Goal: Task Accomplishment & Management: Use online tool/utility

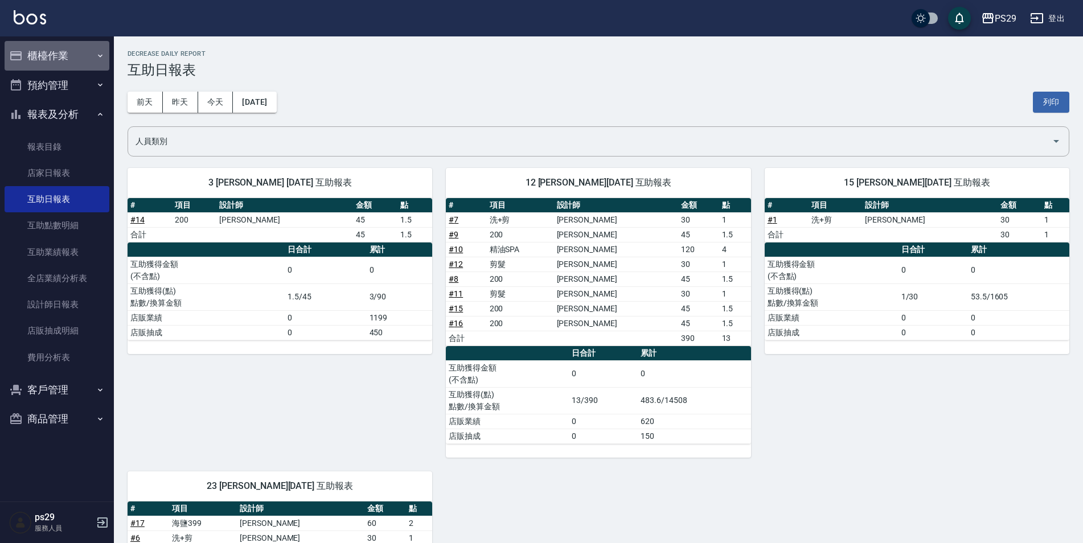
click at [72, 60] on button "櫃檯作業" at bounding box center [57, 56] width 105 height 30
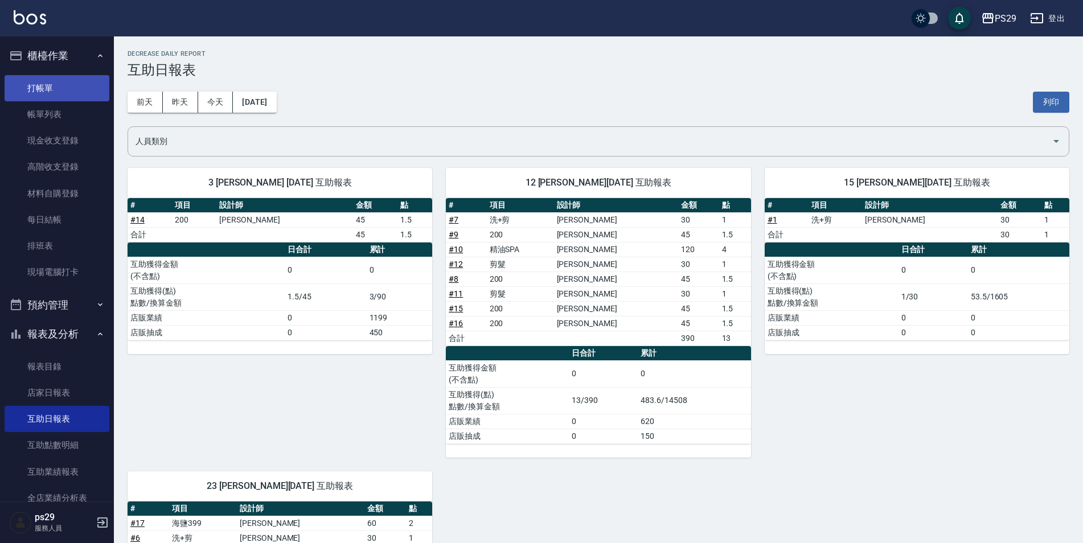
click at [76, 84] on link "打帳單" at bounding box center [57, 88] width 105 height 26
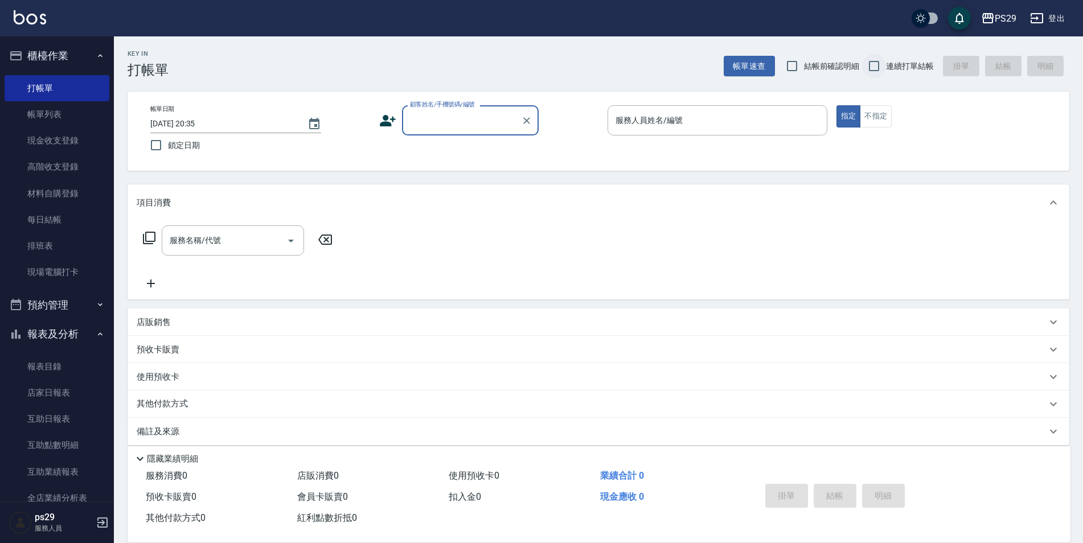
click at [865, 62] on input "連續打單結帳" at bounding box center [874, 66] width 24 height 24
checkbox input "true"
drag, startPoint x: 163, startPoint y: 143, endPoint x: 322, endPoint y: 138, distance: 159.0
click at [166, 142] on input "鎖定日期" at bounding box center [156, 145] width 24 height 24
checkbox input "true"
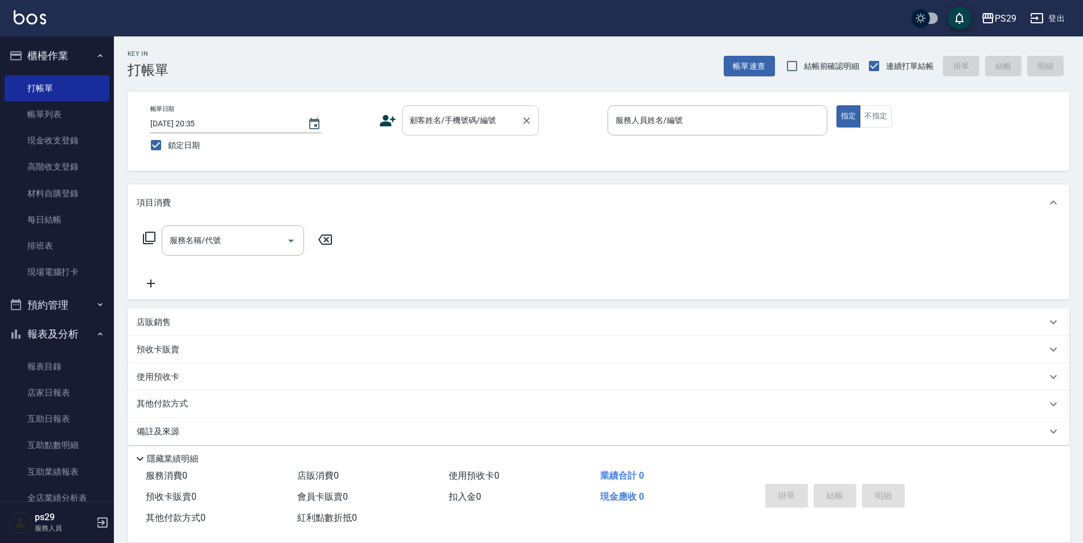
click at [497, 131] on div "顧客姓名/手機號碼/編號" at bounding box center [470, 120] width 137 height 30
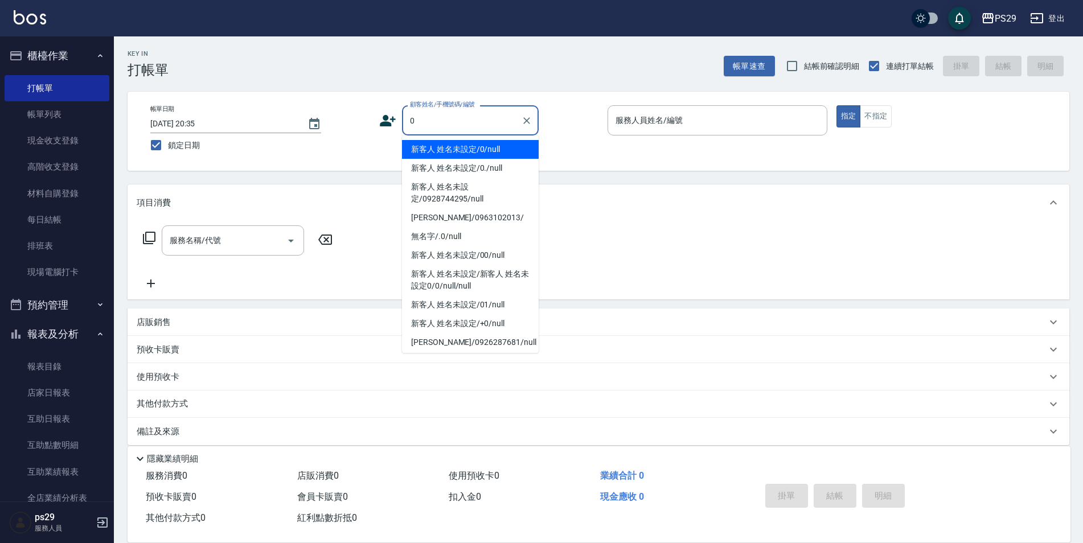
type input "新客人 姓名未設定/0/null"
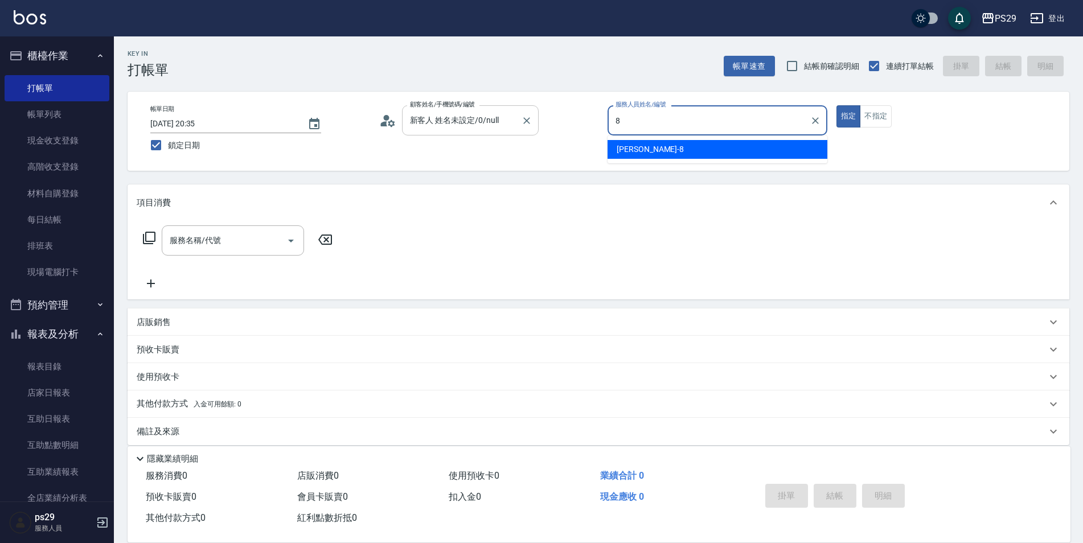
type input "[PERSON_NAME]-8"
type button "true"
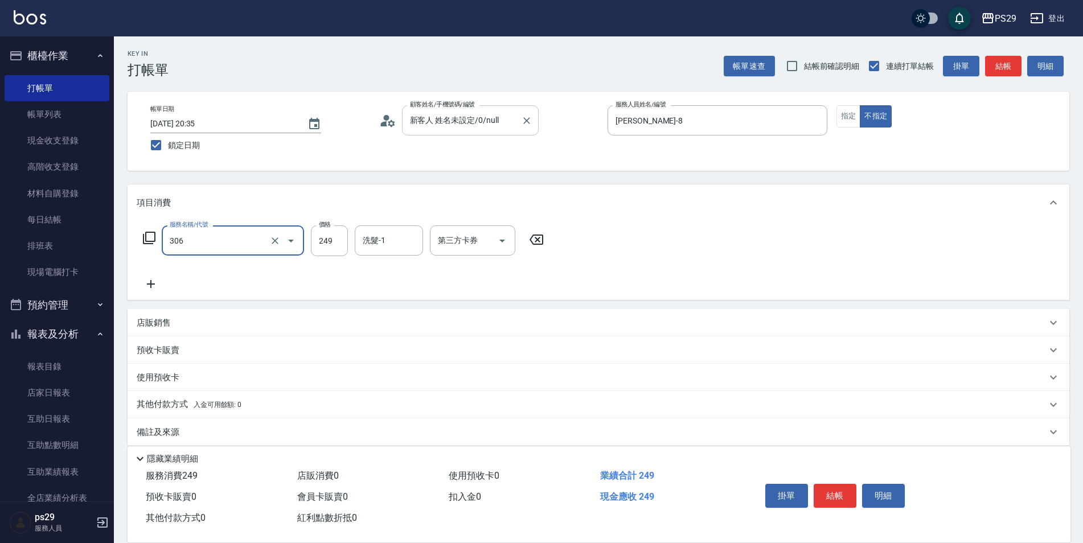
type input "剪髮(306)"
type input "[PERSON_NAME]-20"
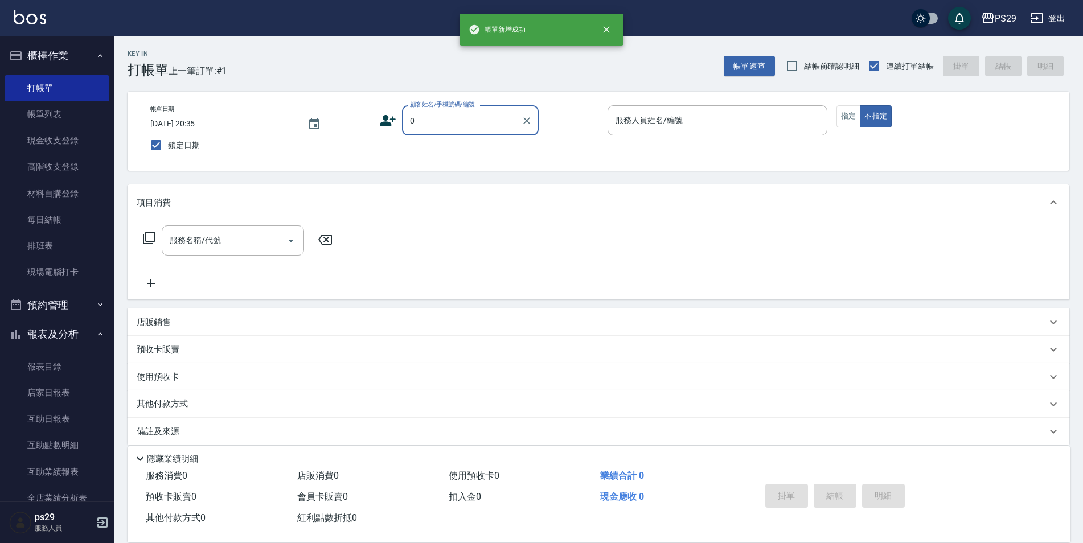
type input "新客人 姓名未設定/0/null"
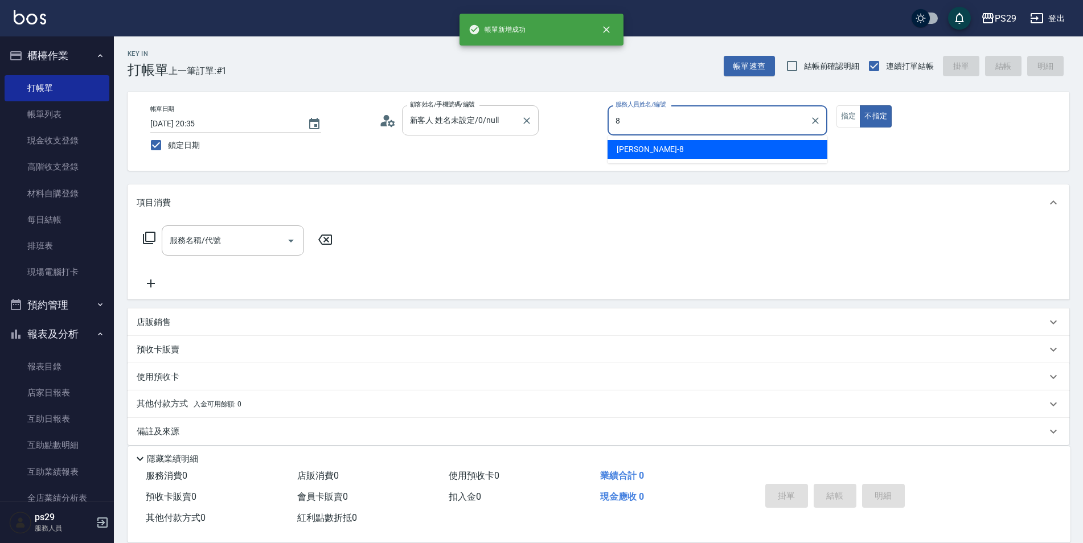
type input "[PERSON_NAME]-8"
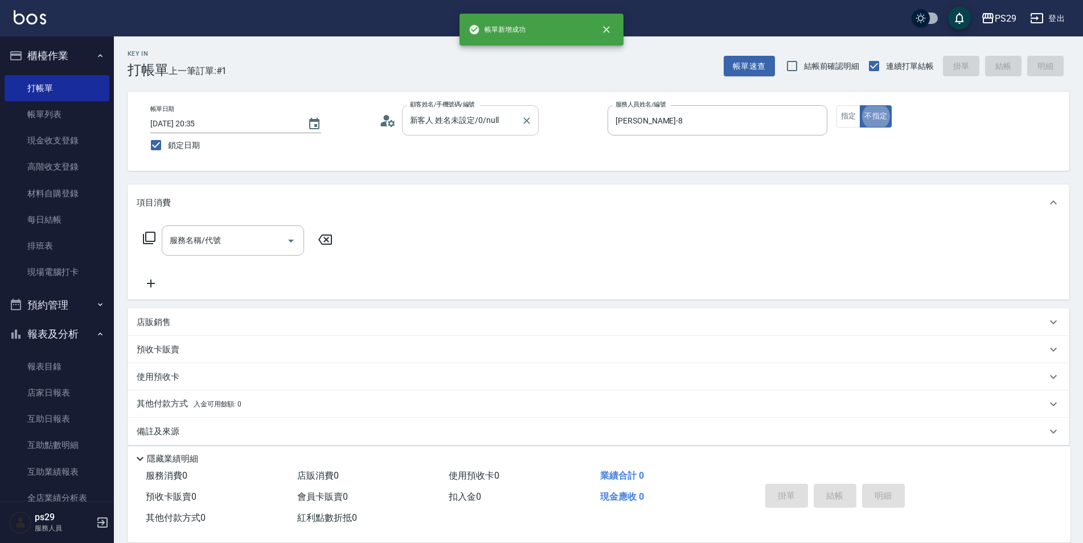
type button "false"
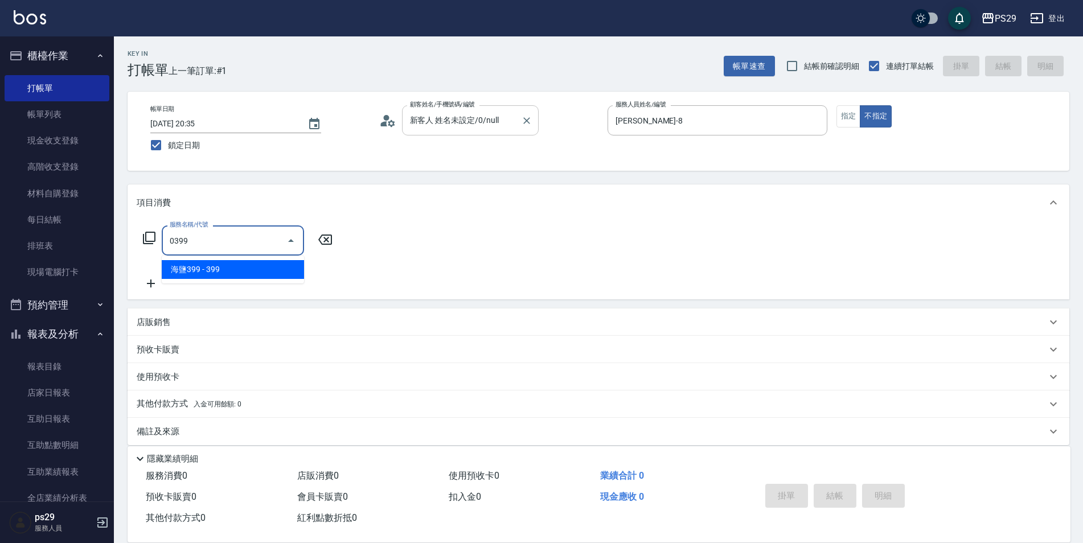
type input "海鹽399(0399)"
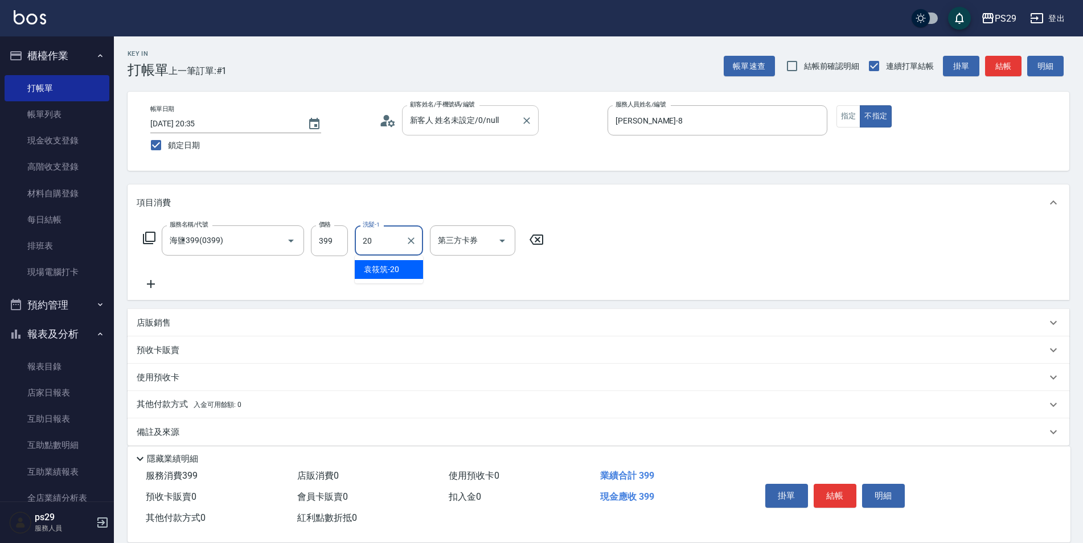
type input "[PERSON_NAME]-20"
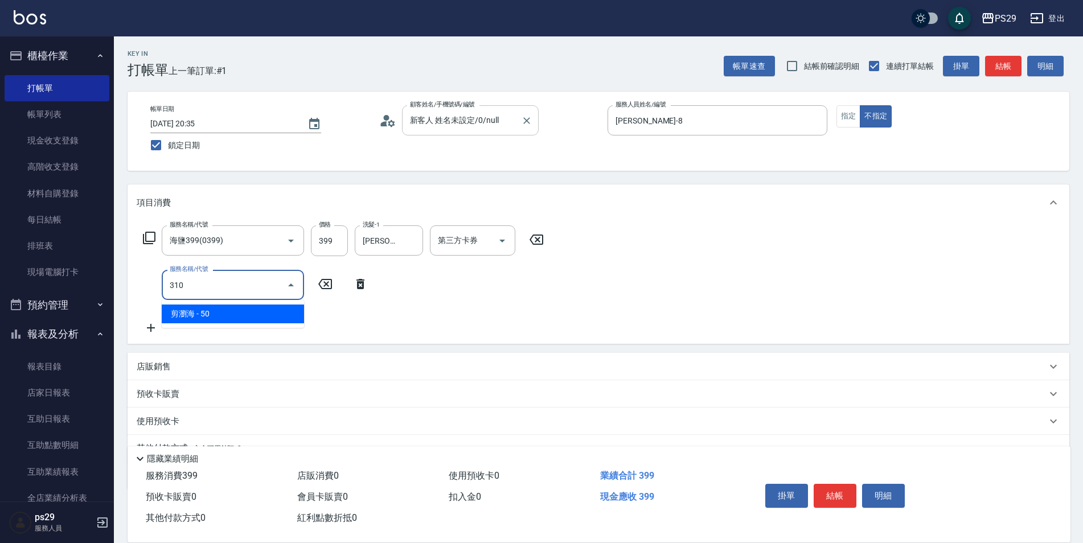
type input "剪瀏海(310)"
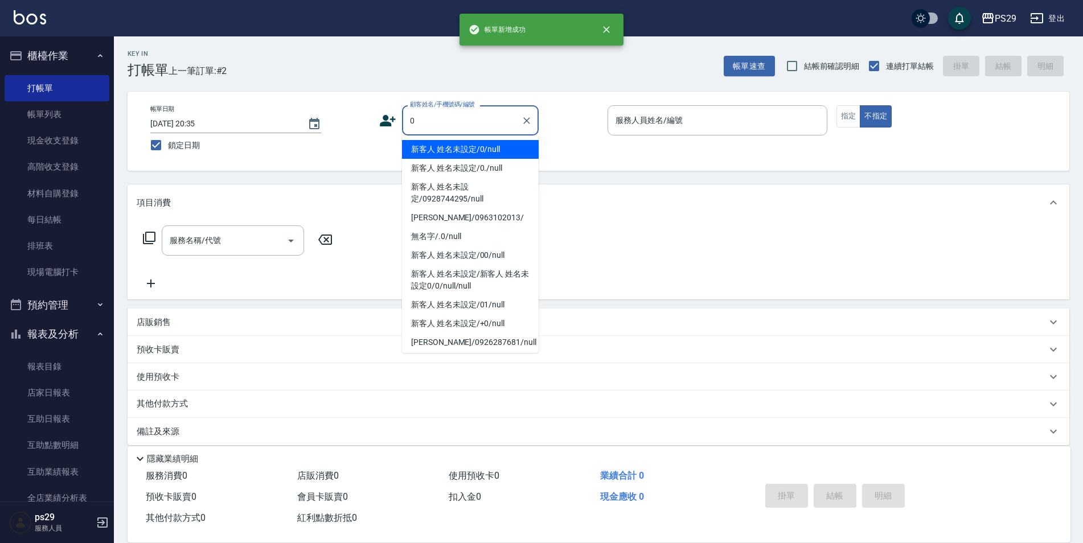
type input "新客人 姓名未設定/0/null"
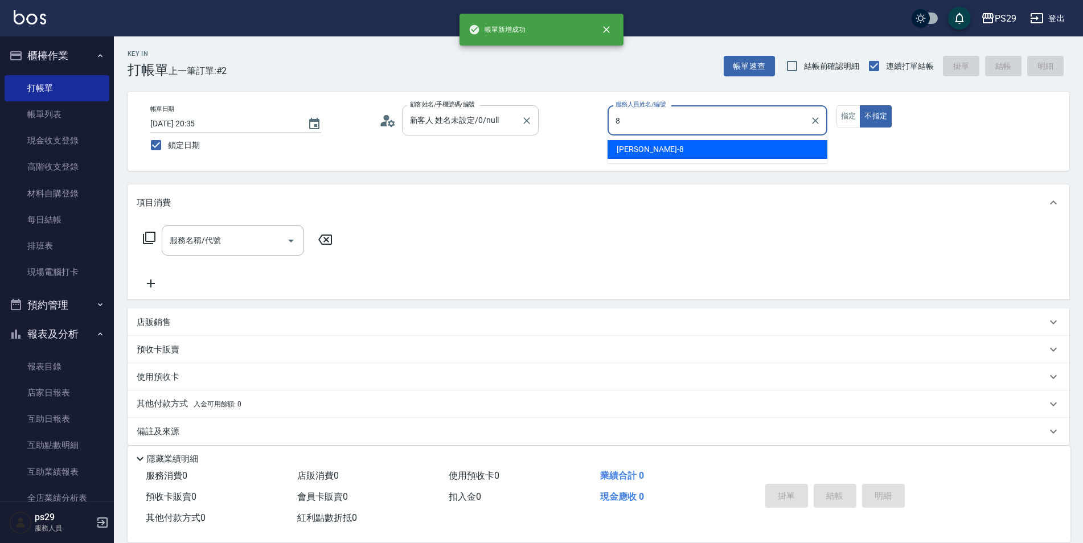
type input "[PERSON_NAME]-8"
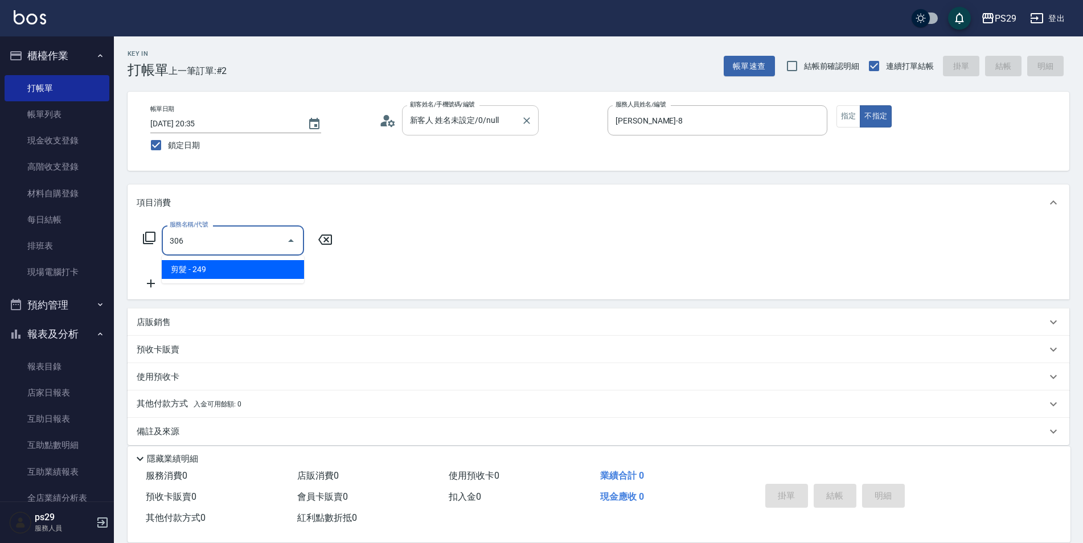
type input "剪髮(306)"
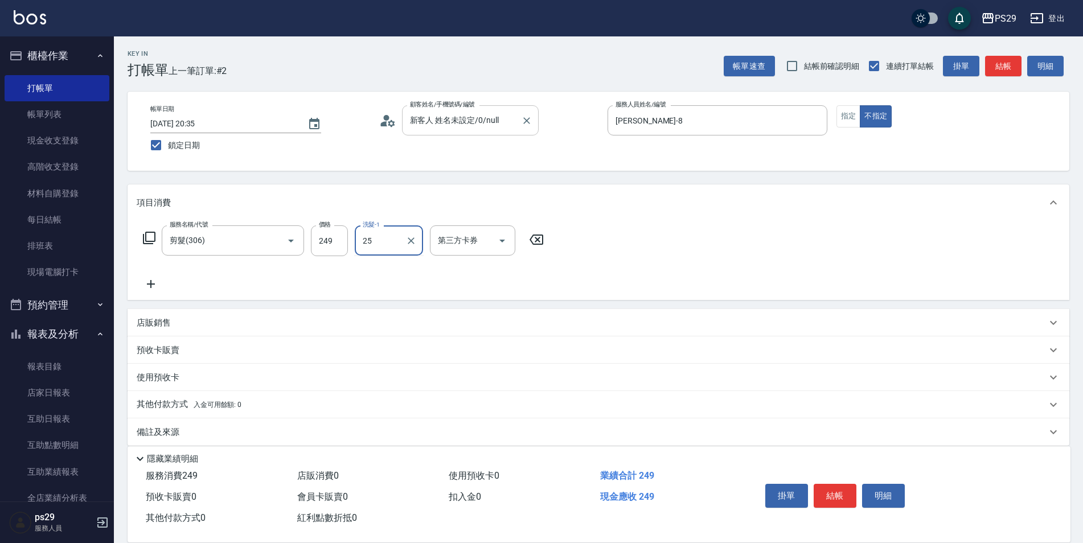
type input "25"
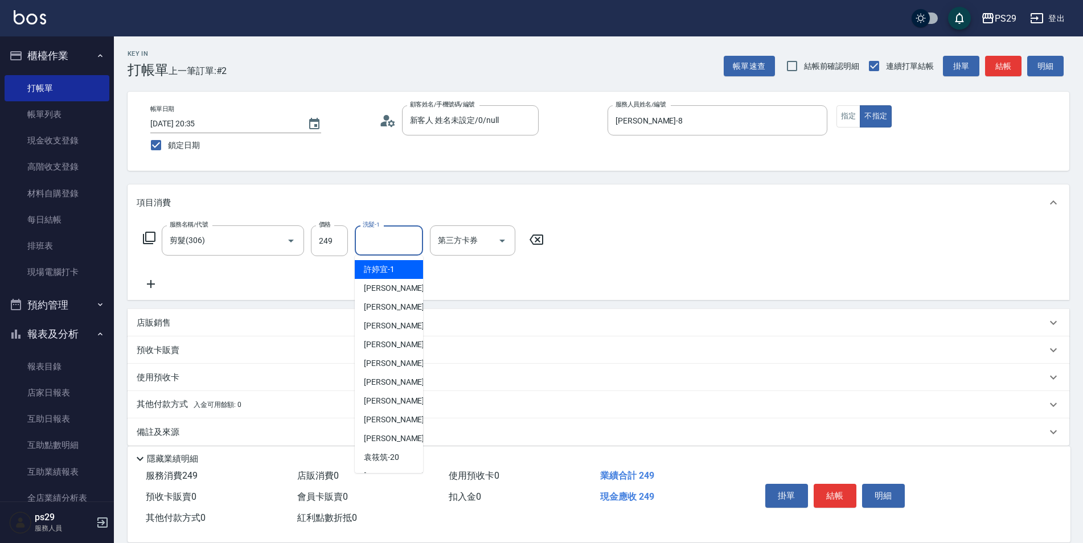
click at [364, 239] on input "洗髮-1" at bounding box center [389, 241] width 58 height 20
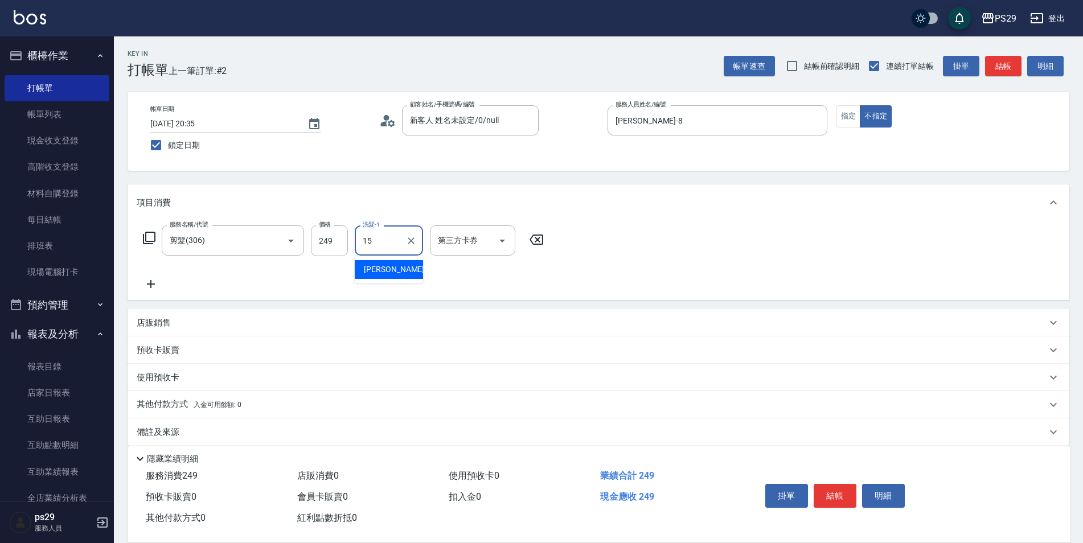
type input "[PERSON_NAME]-15"
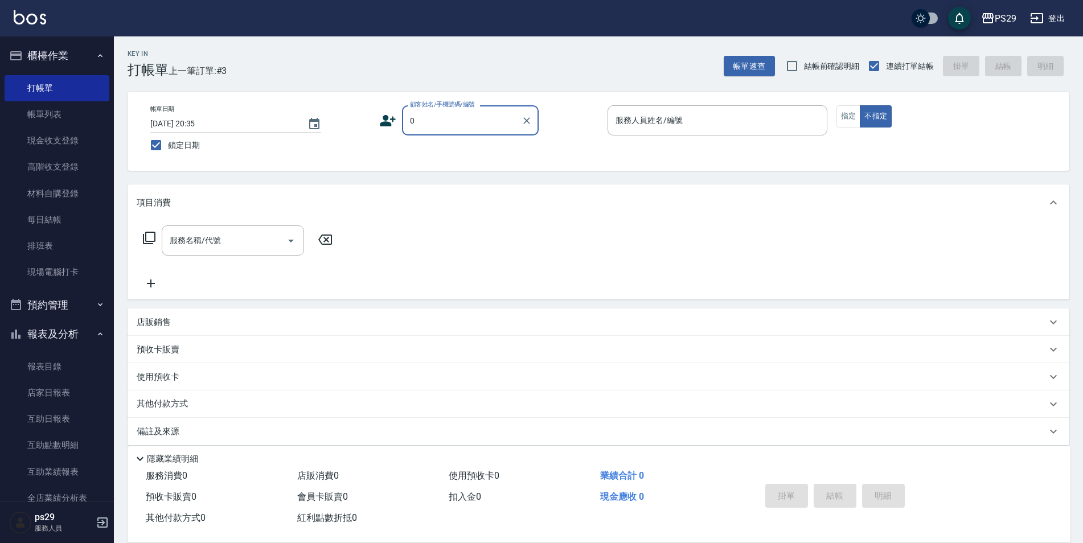
type input "新客人 姓名未設定/0/null"
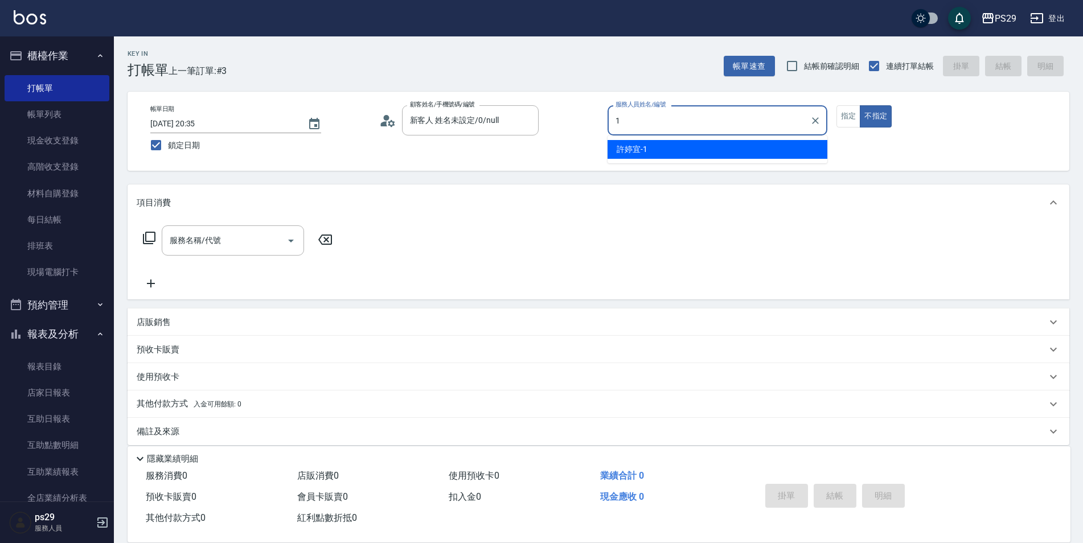
type input "[PERSON_NAME]-1"
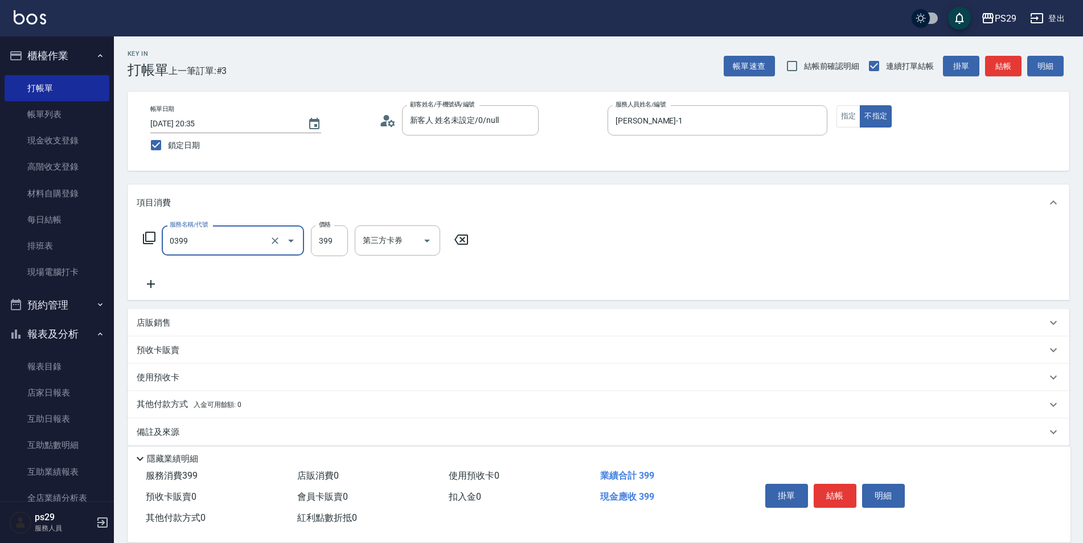
type input "海鹽399(0399)"
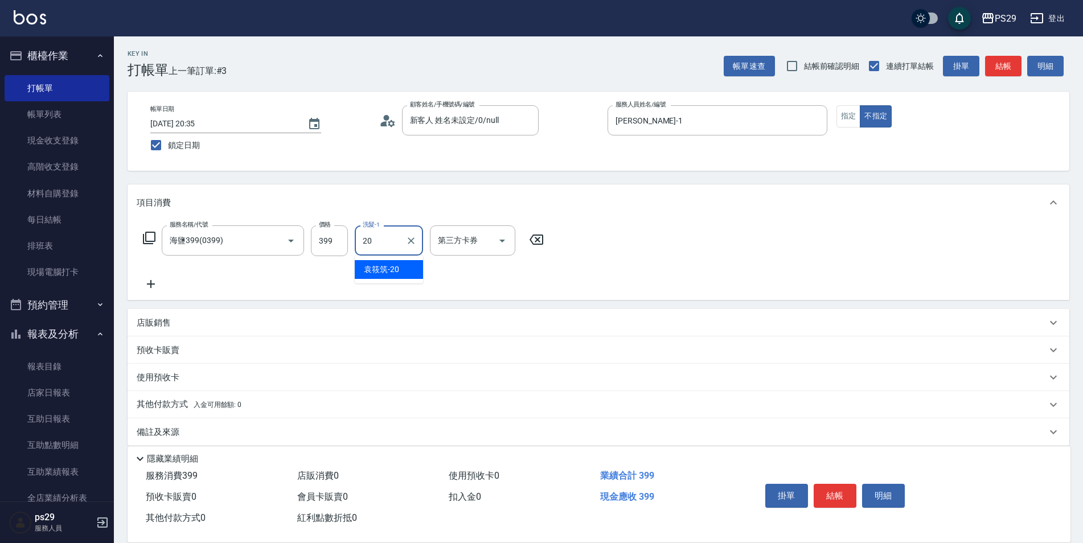
type input "[PERSON_NAME]-20"
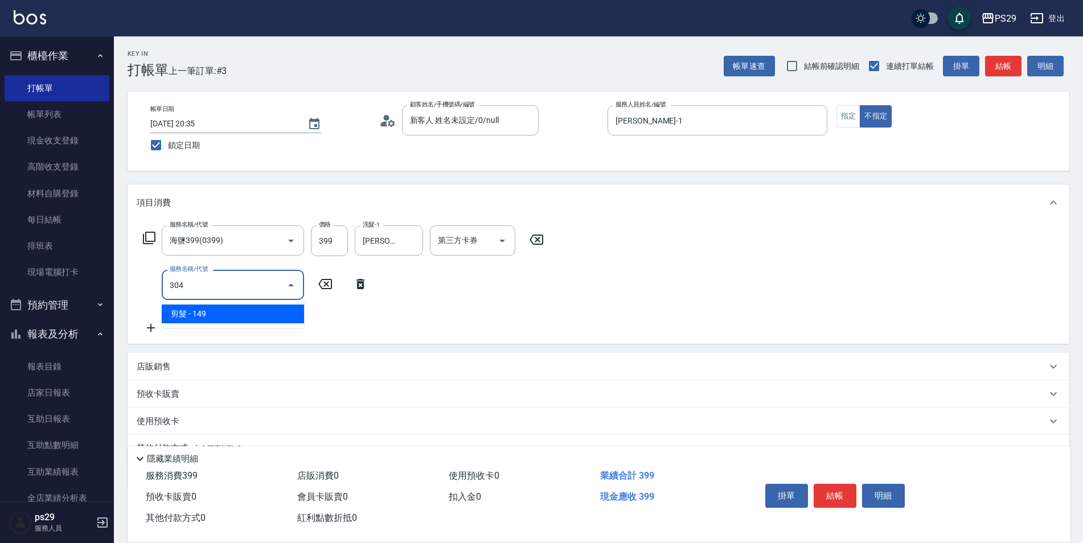
type input "剪髮(304)"
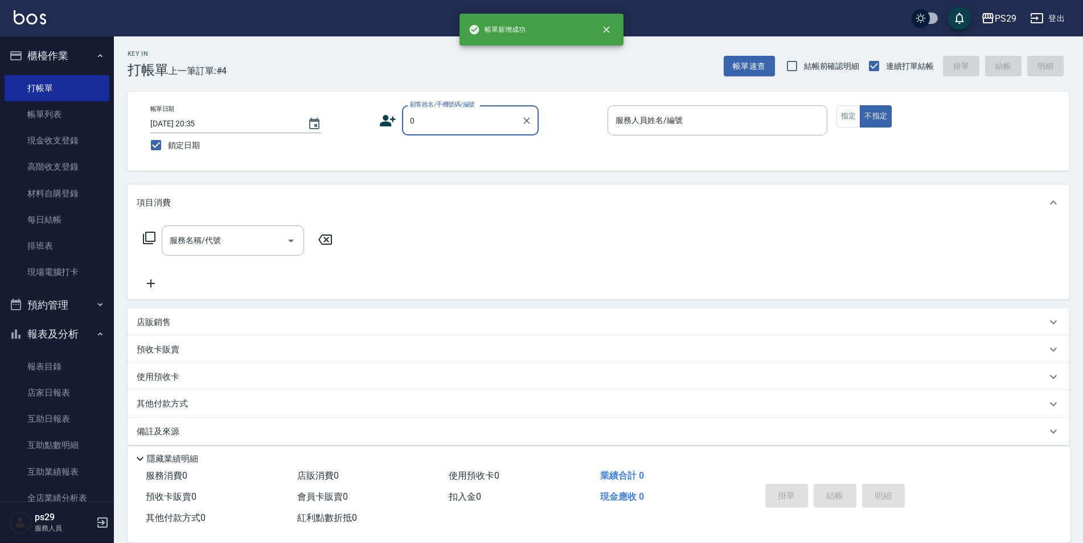
type input "新客人 姓名未設定/0/null"
type input "[PERSON_NAME]-3"
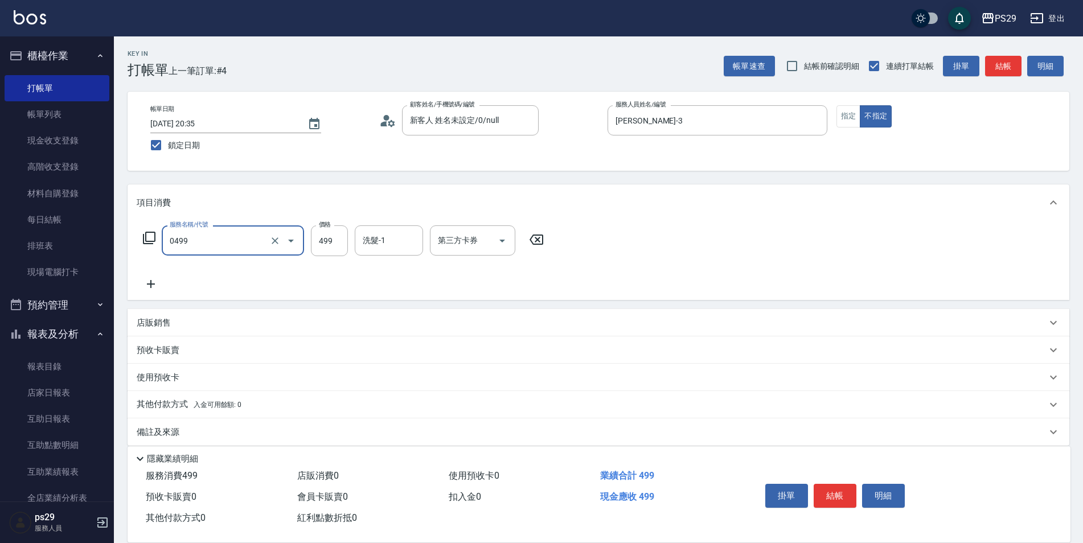
type input "[PERSON_NAME]499(0499)"
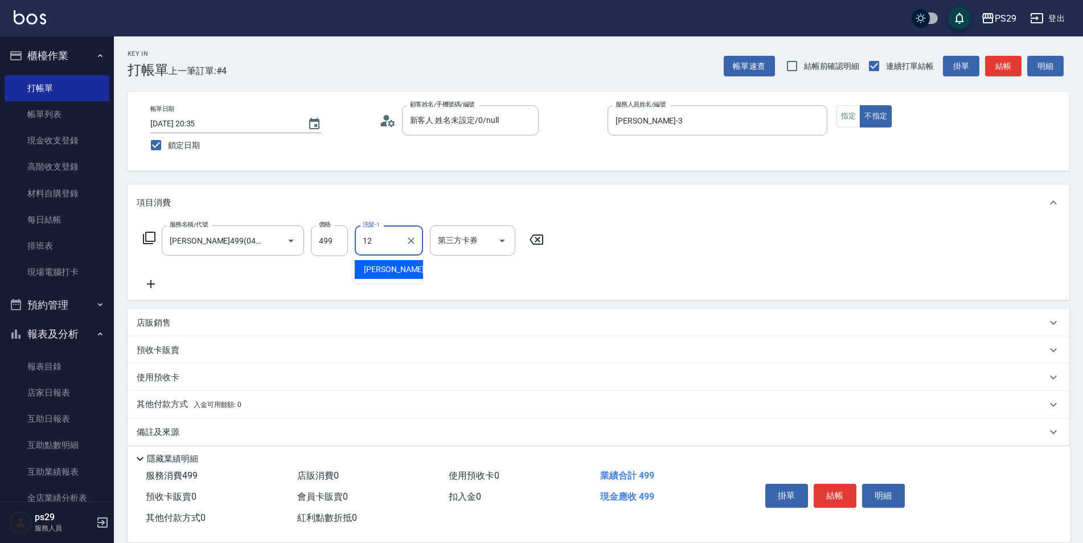
type input "[PERSON_NAME]-12"
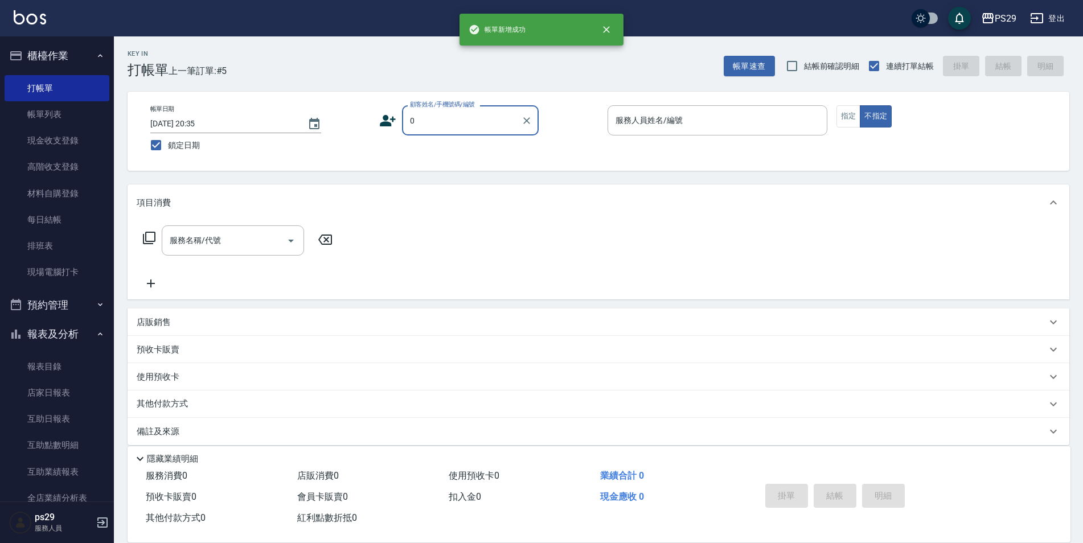
type input "新客人 姓名未設定/0/null"
type input "[PERSON_NAME]-1"
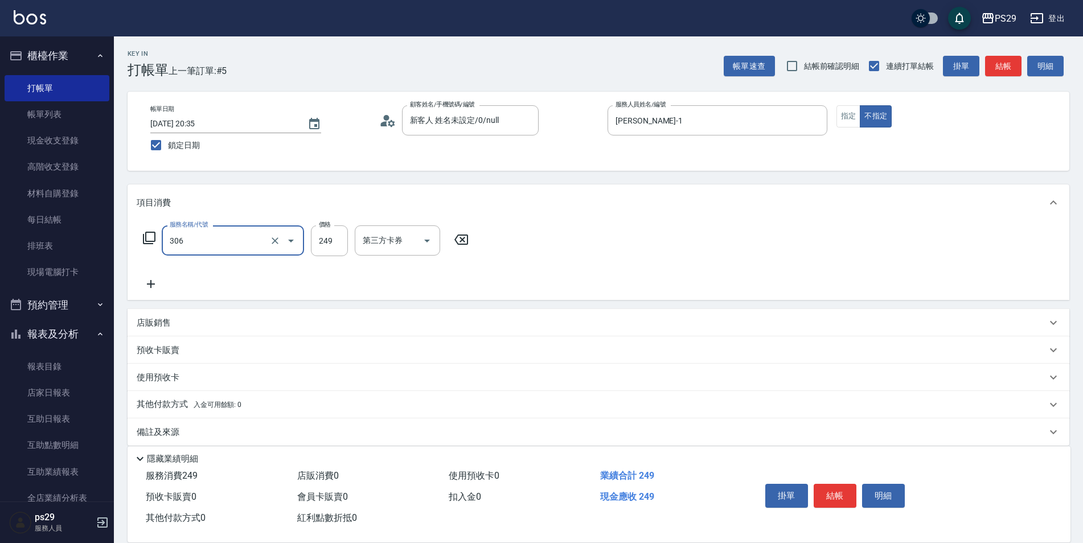
type input "剪髮(306)"
type input "5"
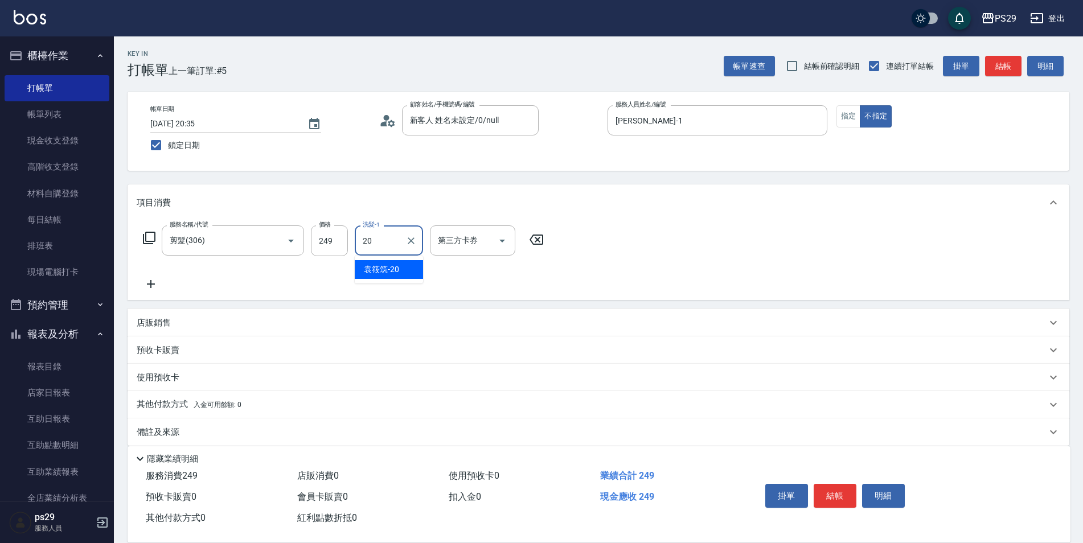
type input "[PERSON_NAME]-20"
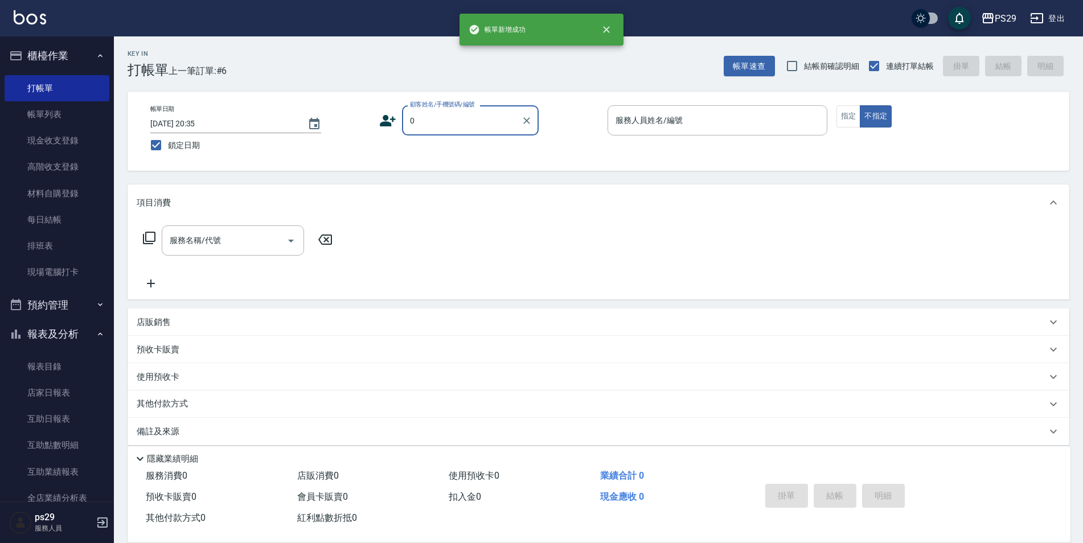
type input "新客人 姓名未設定/0/null"
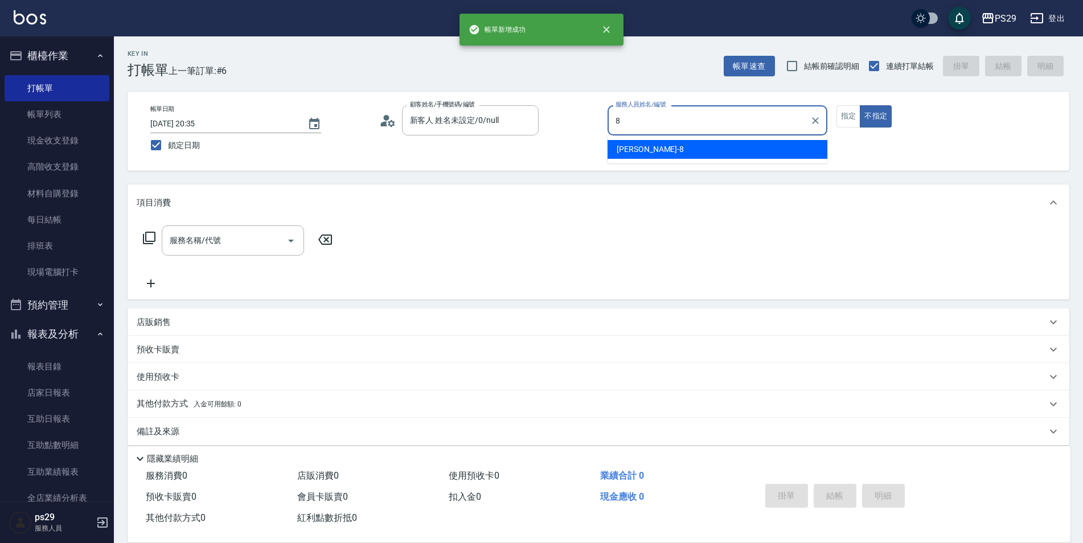
type input "[PERSON_NAME]-8"
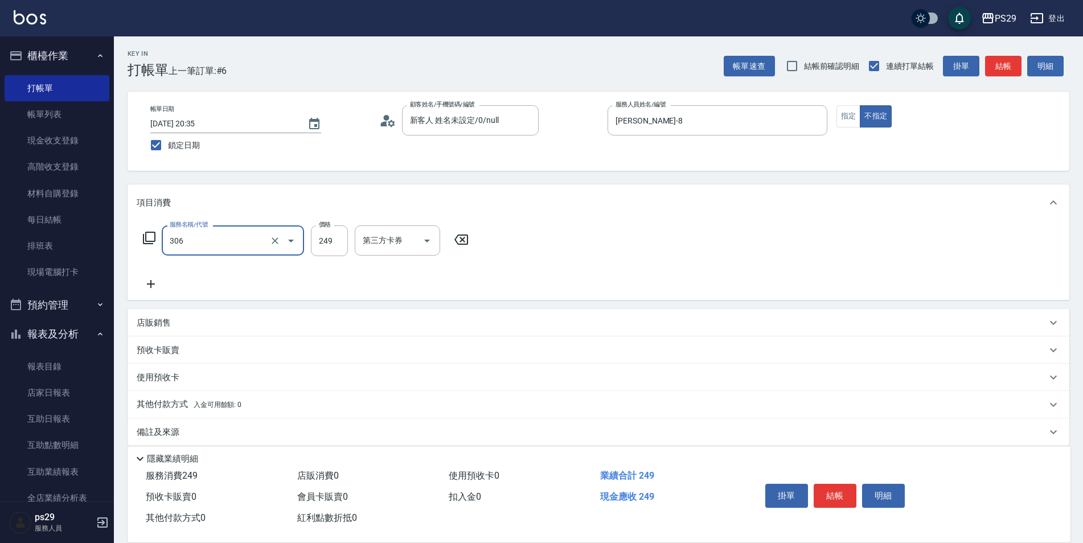
type input "剪髮(306)"
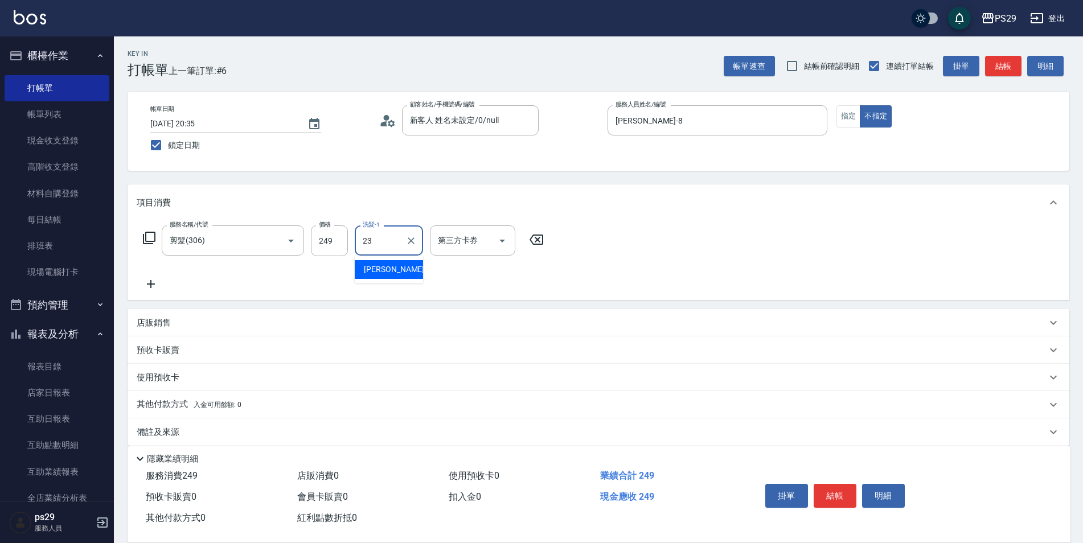
type input "[PERSON_NAME]-23"
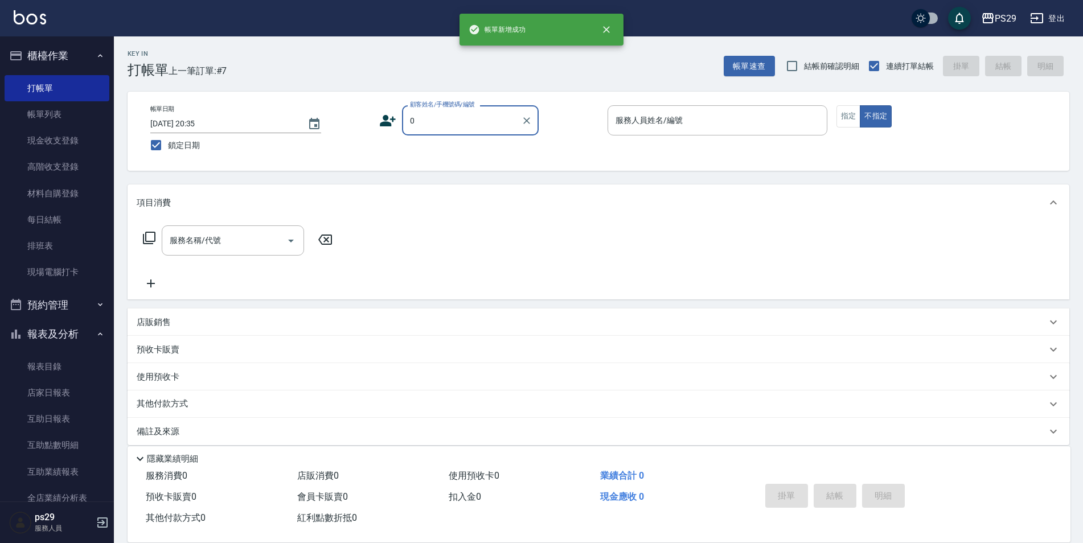
type input "新客人 姓名未設定/0/null"
type input "[PERSON_NAME]-3"
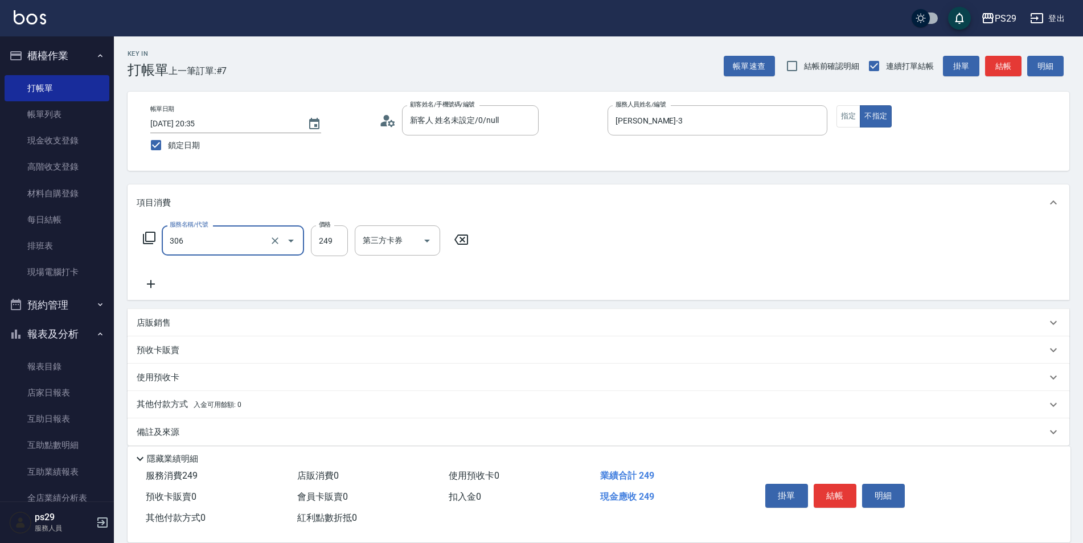
type input "剪髮(306)"
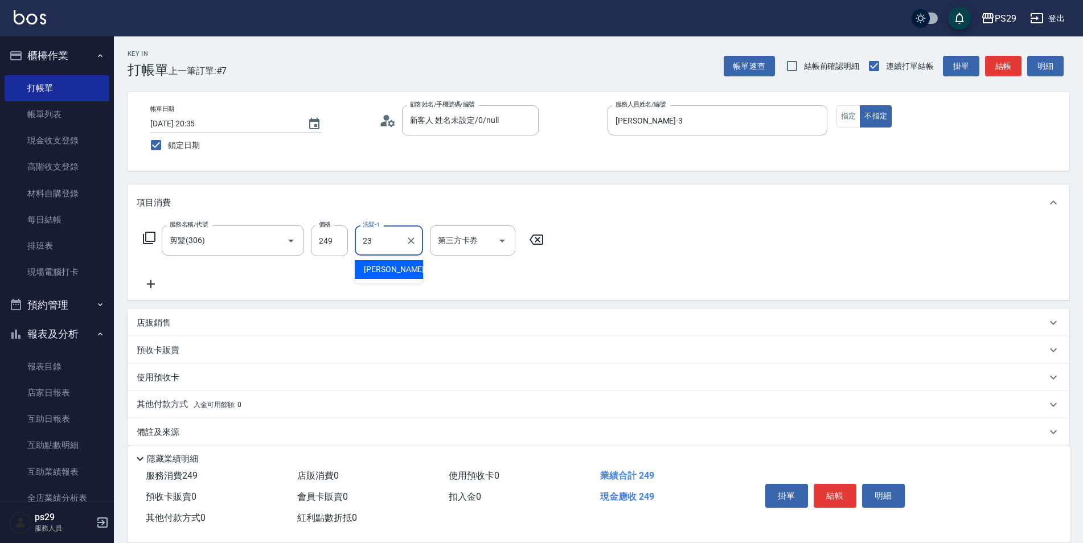
type input "[PERSON_NAME]-23"
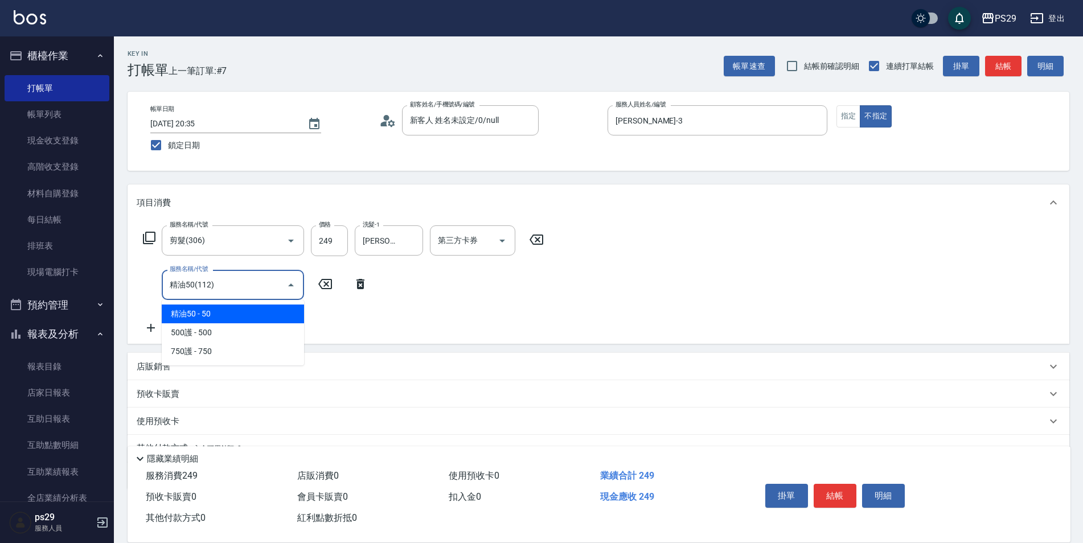
type input "精油50(112)"
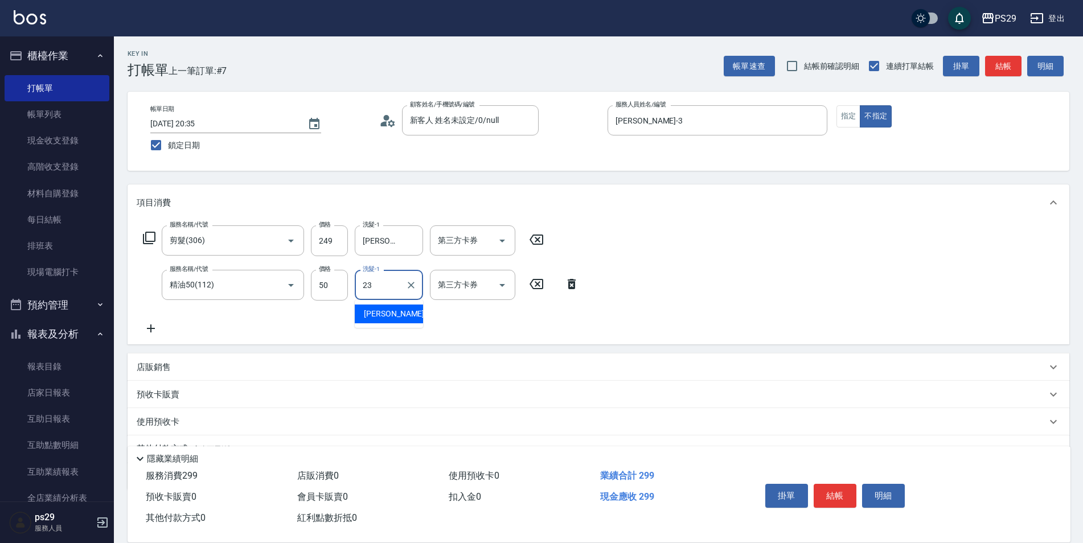
type input "[PERSON_NAME]-23"
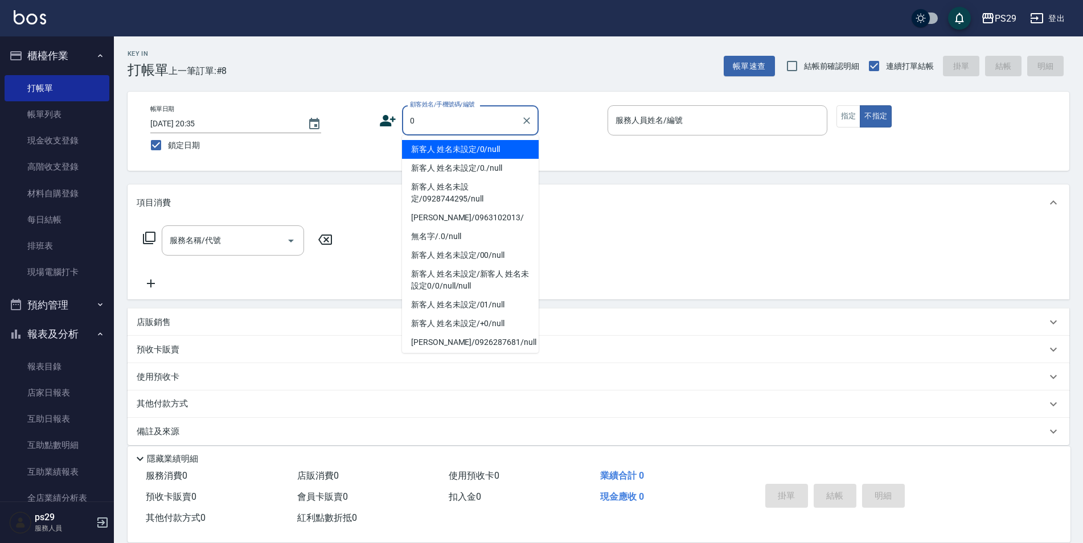
type input "新客人 姓名未設定/0/null"
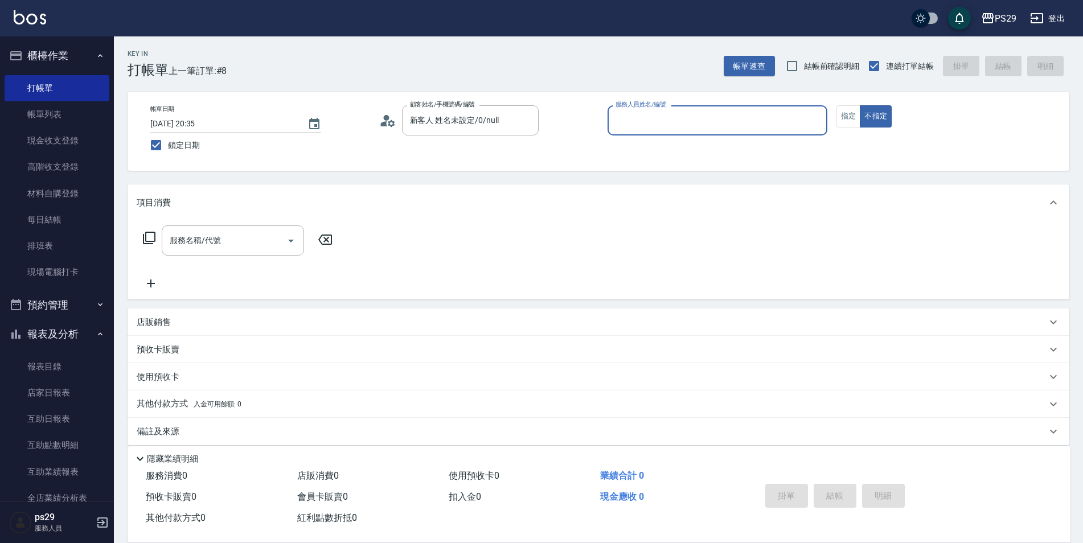
type input "2"
type input "[PERSON_NAME]-8"
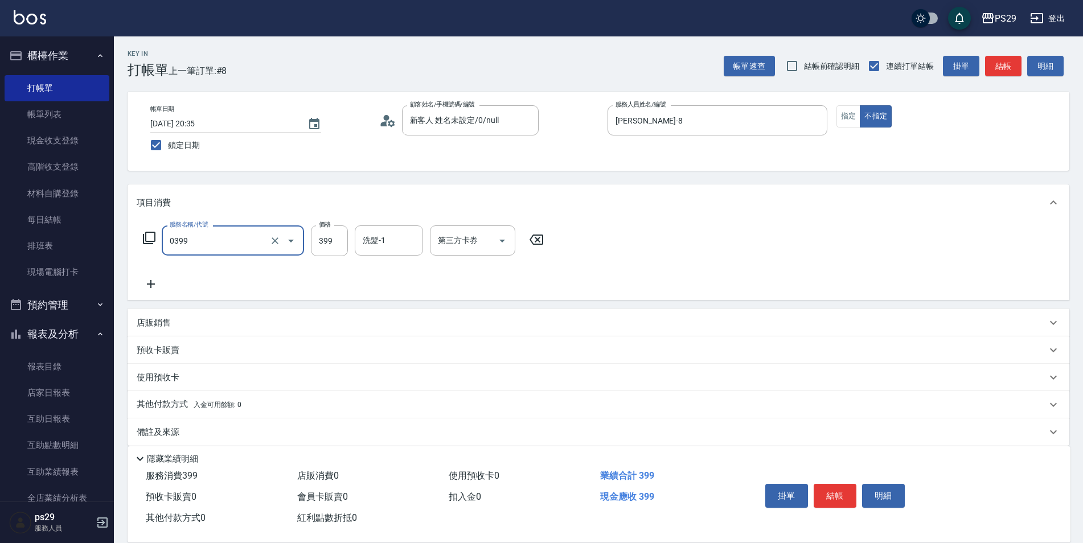
type input "海鹽399(0399)"
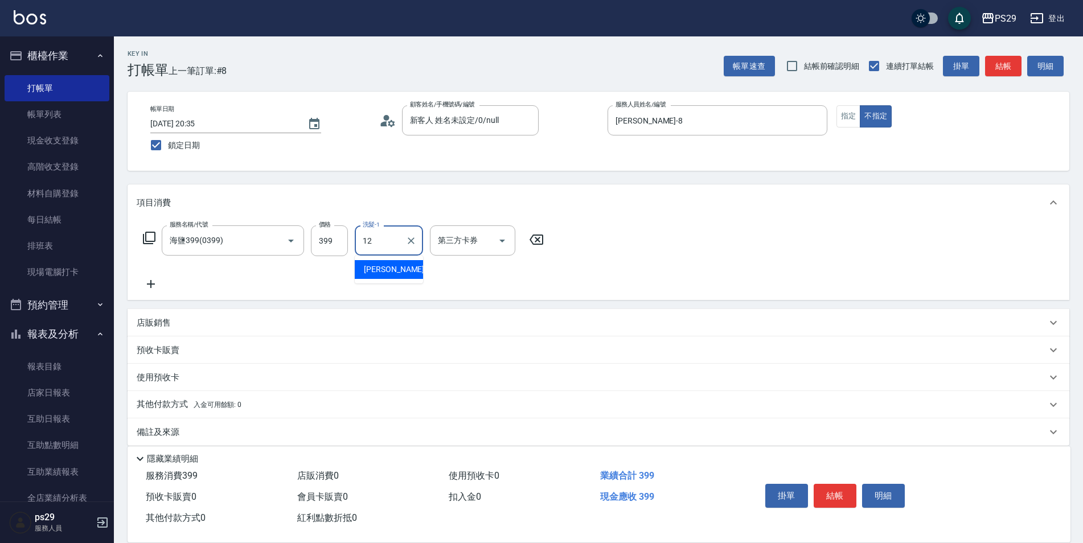
type input "[PERSON_NAME]-12"
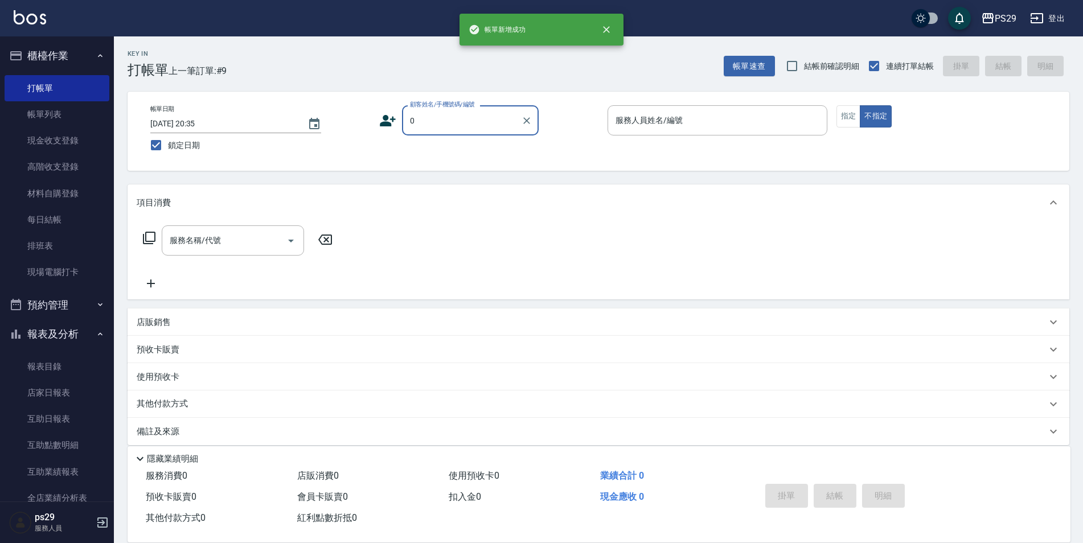
type input "新客人 姓名未設定/0/null"
type input "[PERSON_NAME]-3"
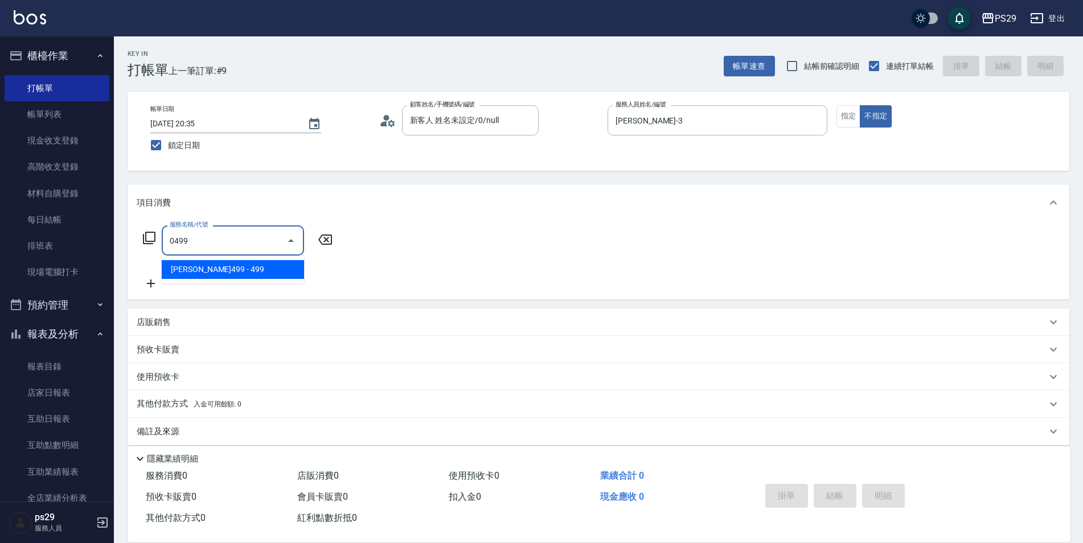
type input "[PERSON_NAME]499(0499)"
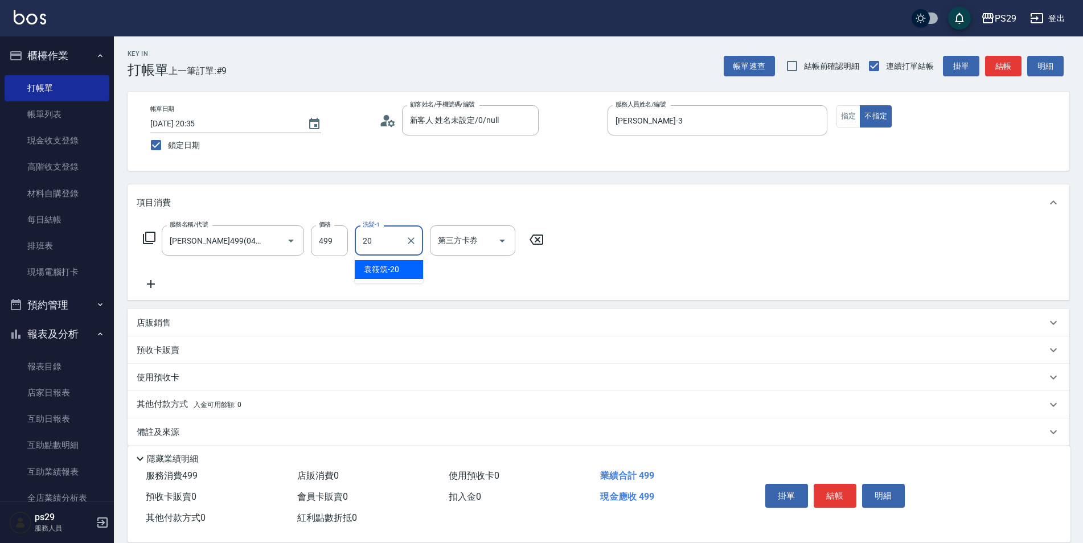
type input "[PERSON_NAME]-20"
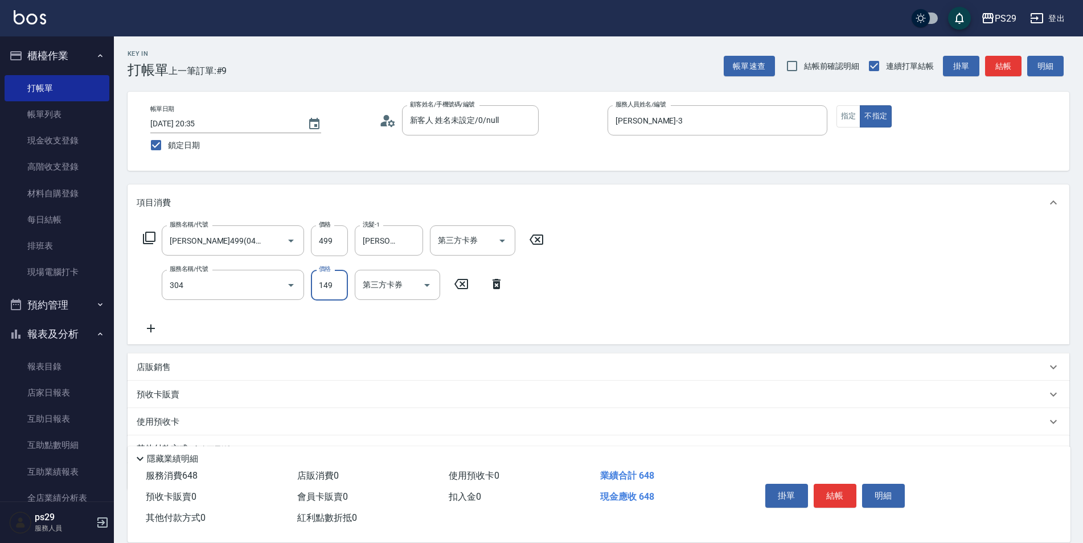
type input "剪髮(304)"
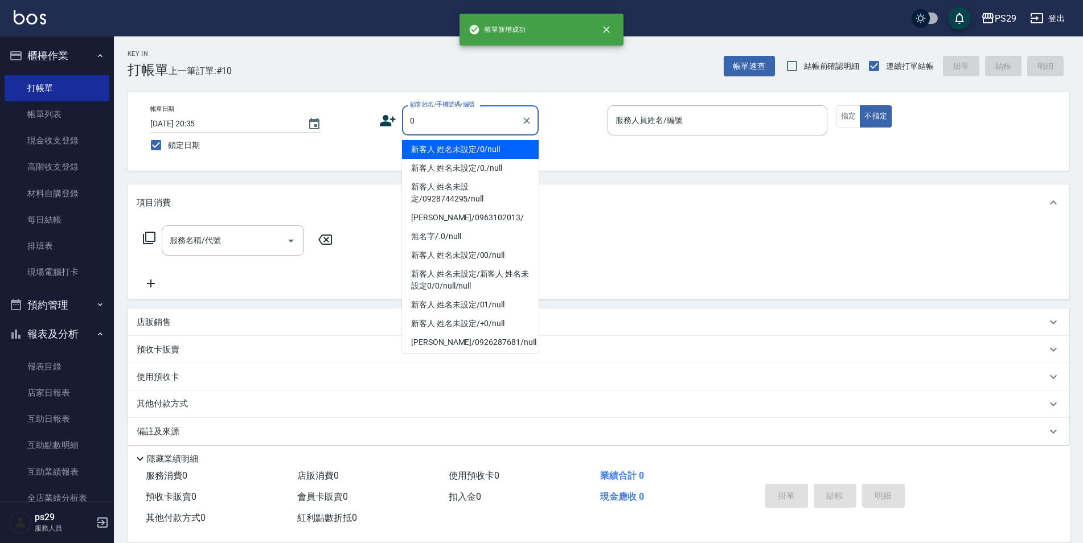
type input "新客人 姓名未設定/0/null"
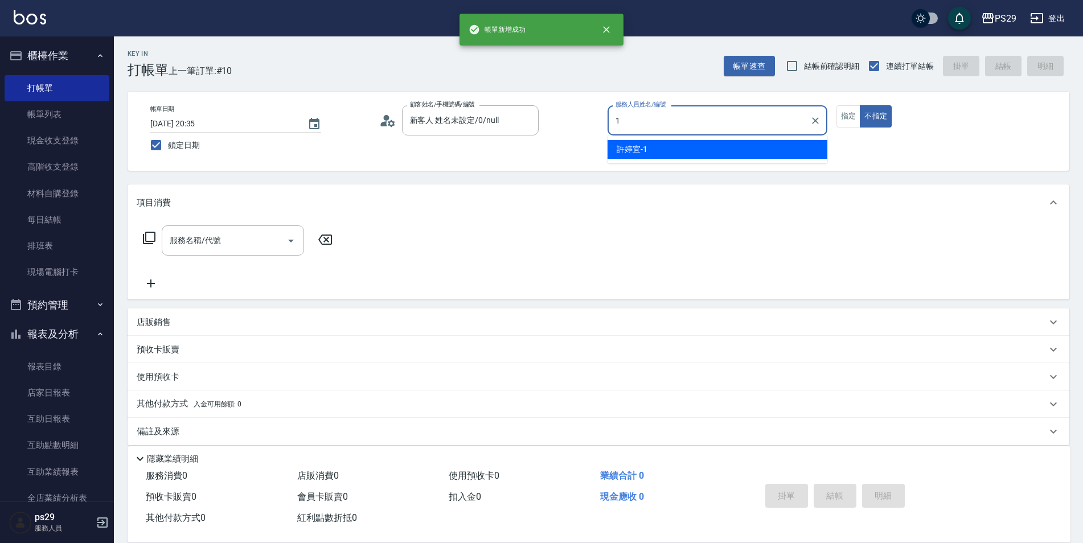
type input "[PERSON_NAME]-1"
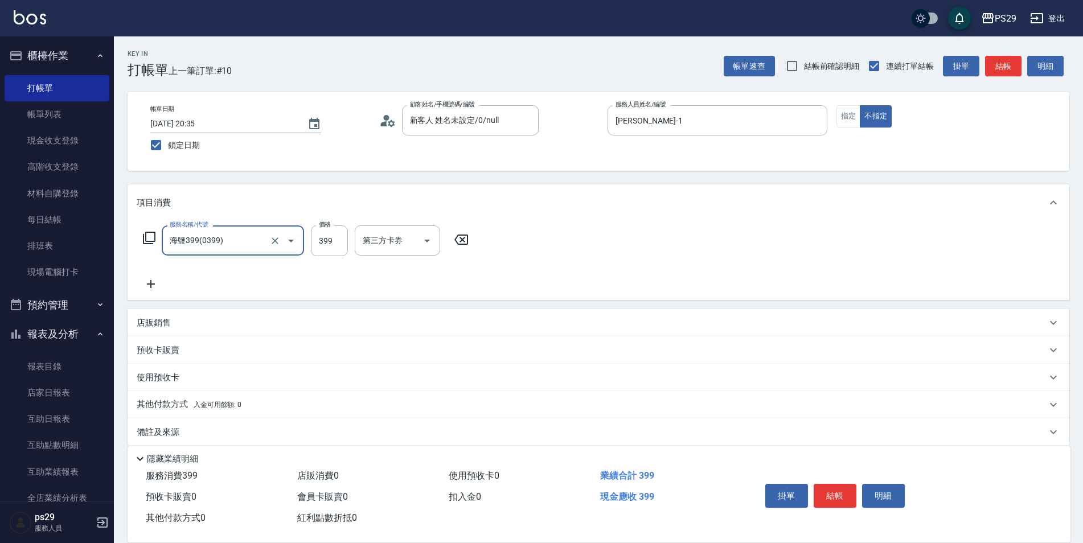
type input "海鹽399(0399)"
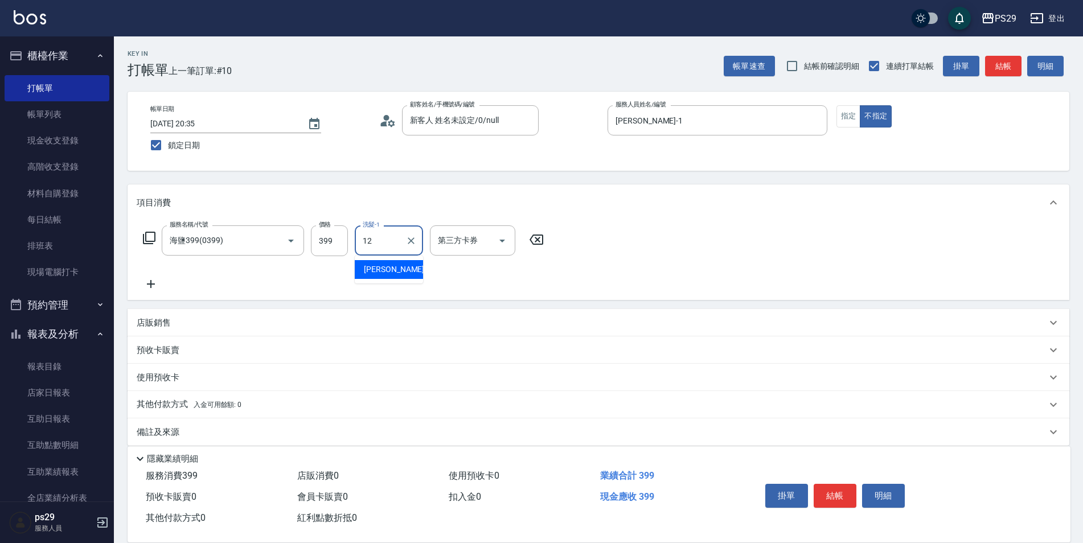
type input "[PERSON_NAME]-12"
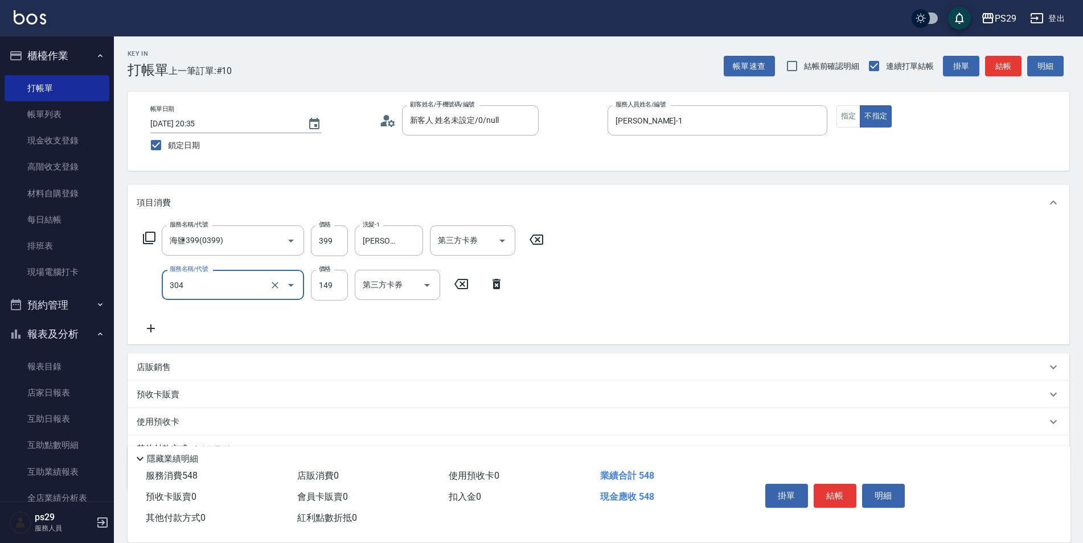
type input "剪髮(304)"
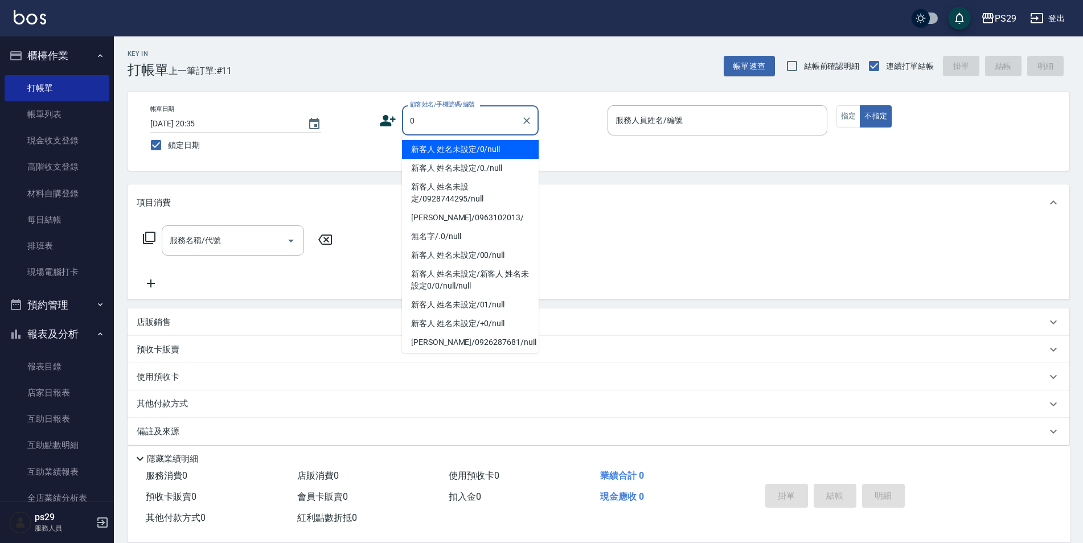
type input "新客人 姓名未設定/0/null"
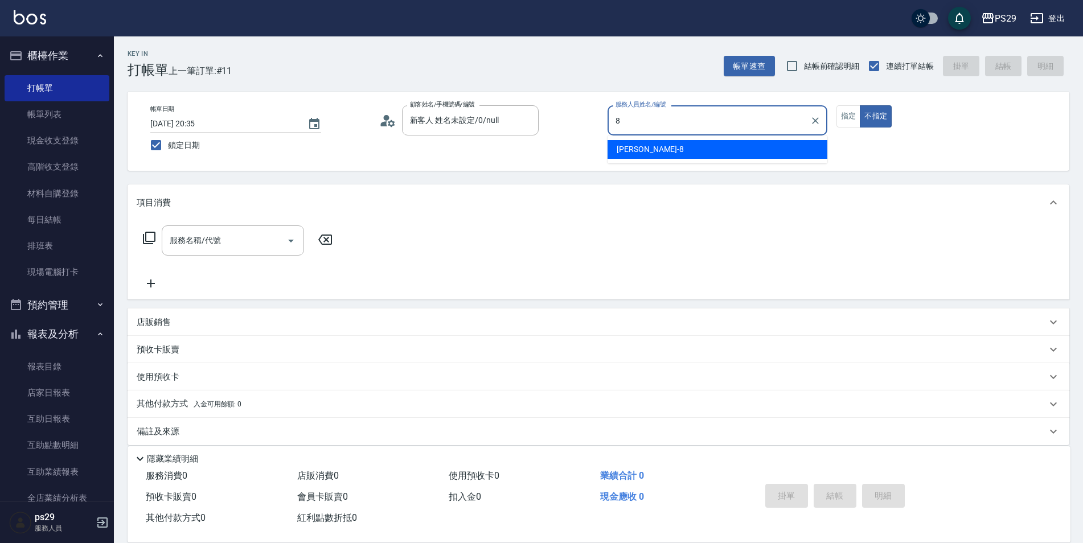
type input "[PERSON_NAME]-8"
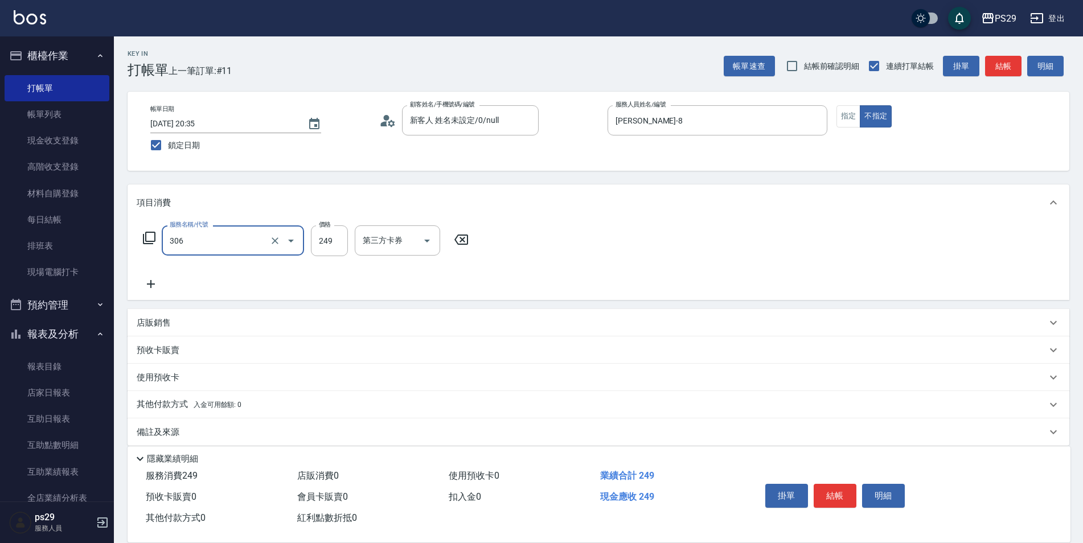
type input "剪髮(306)"
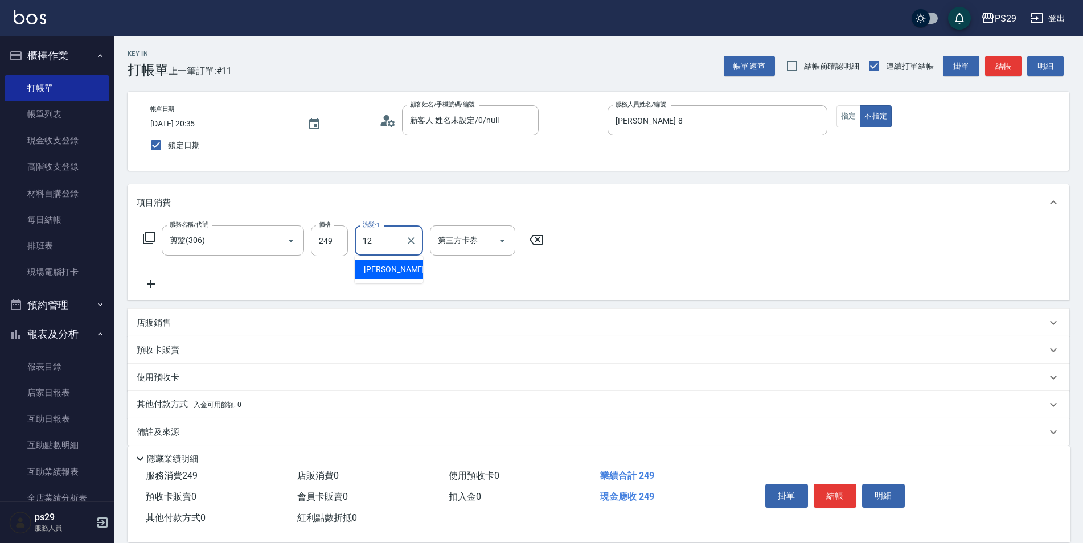
type input "[PERSON_NAME]-12"
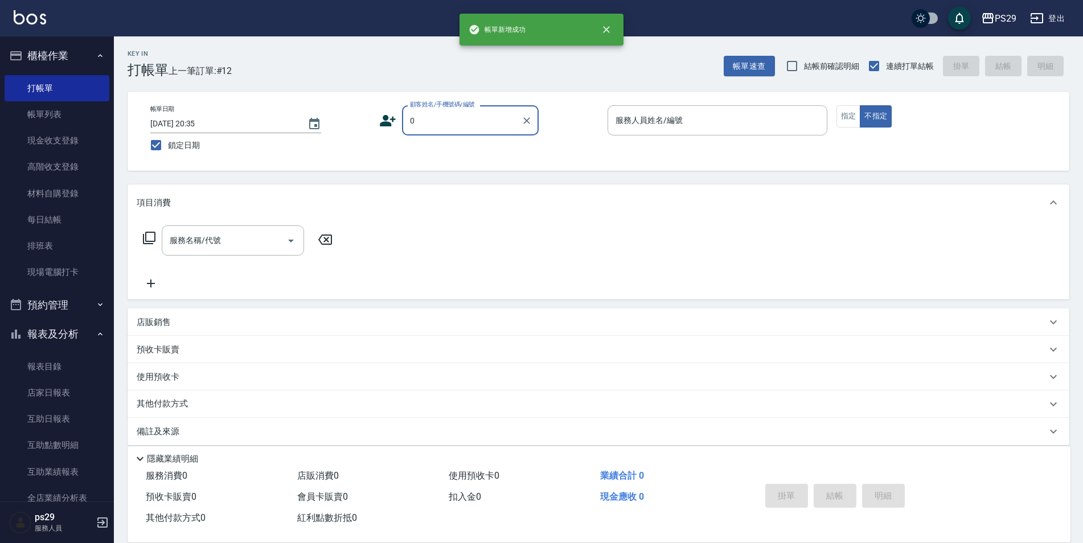
type input "新客人 姓名未設定/0/null"
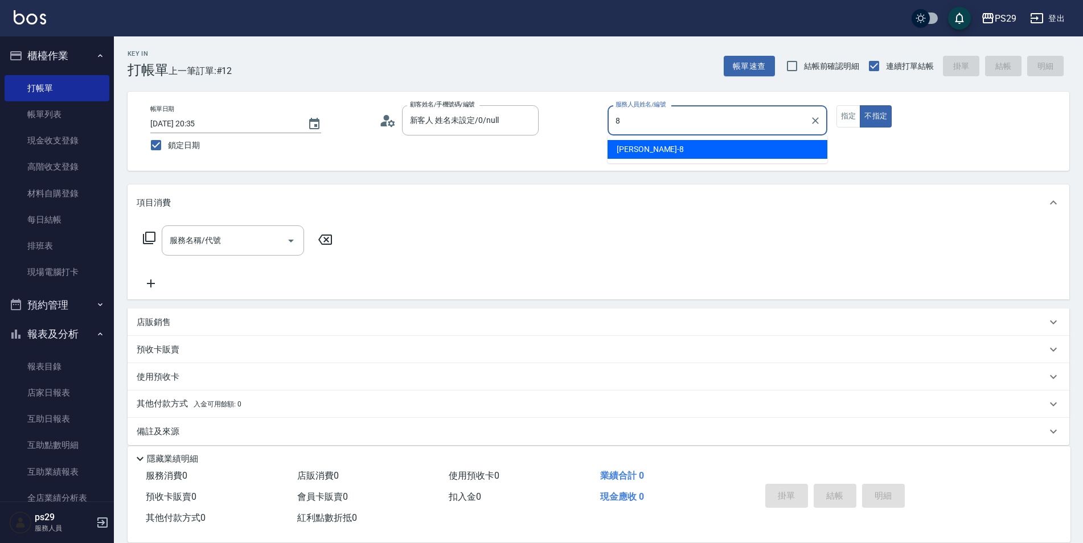
type input "[PERSON_NAME]-8"
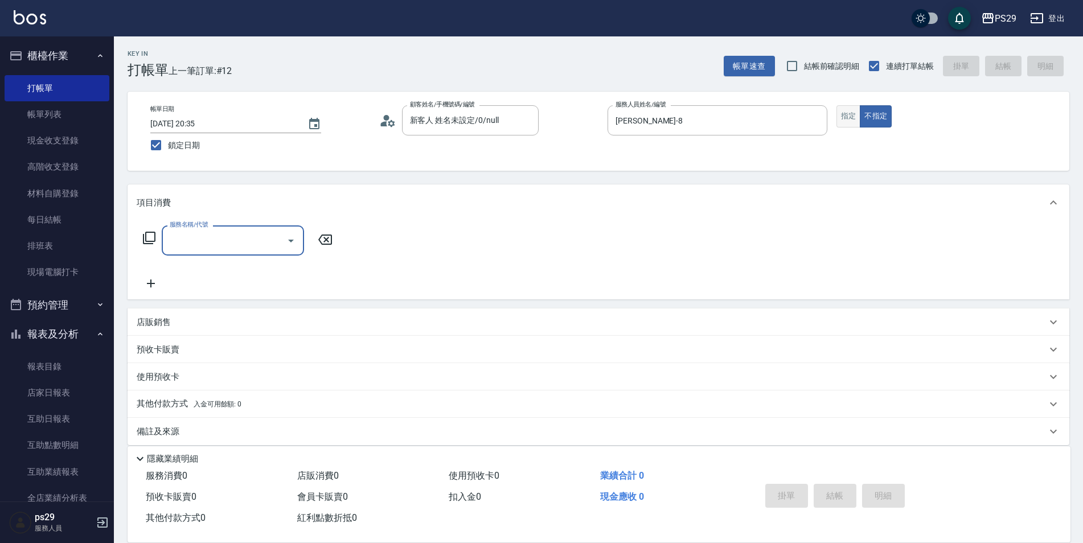
click at [846, 121] on button "指定" at bounding box center [848, 116] width 24 height 22
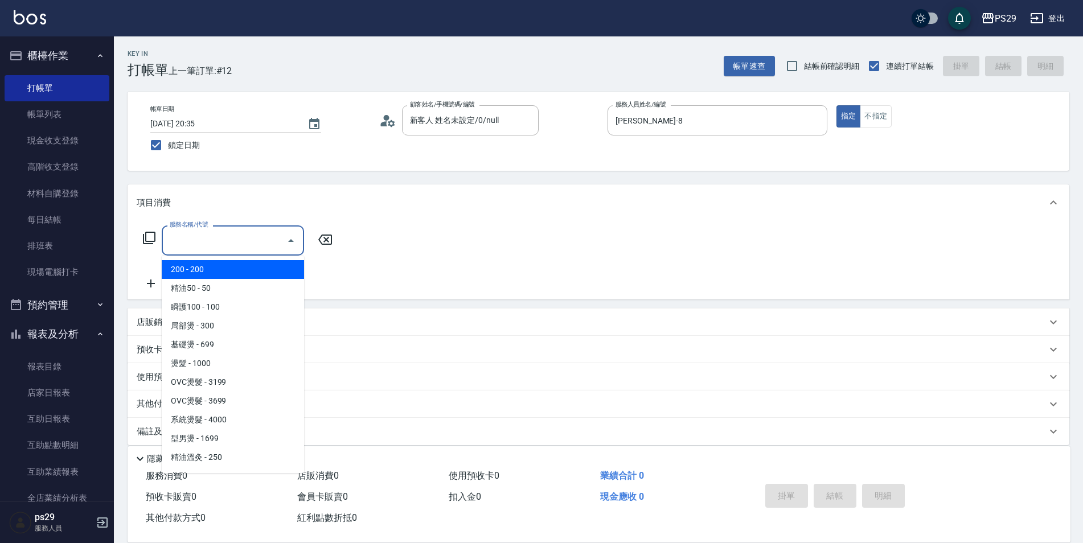
click at [215, 235] on input "服務名稱/代號" at bounding box center [224, 241] width 115 height 20
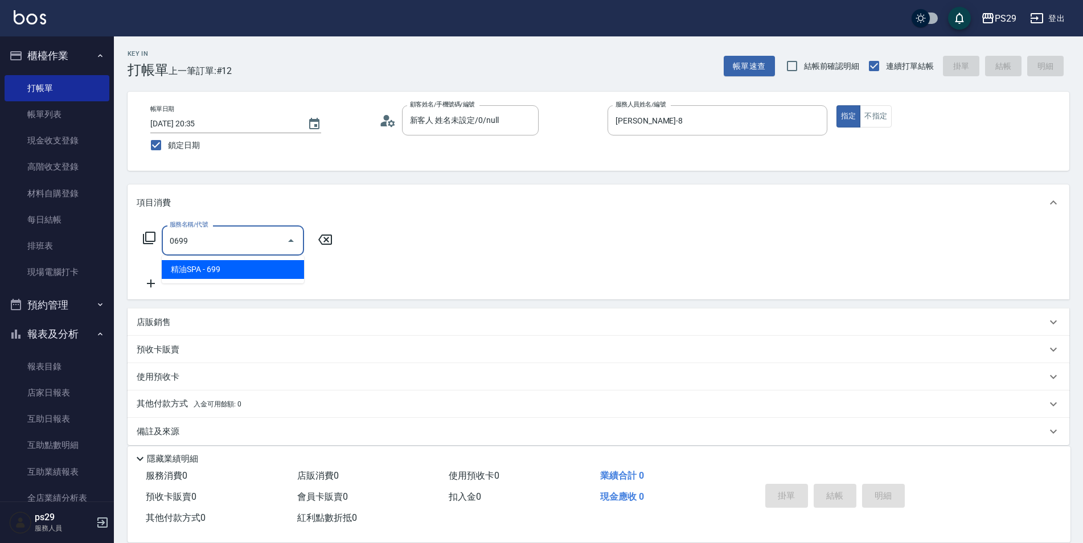
type input "精油SPA(0699)"
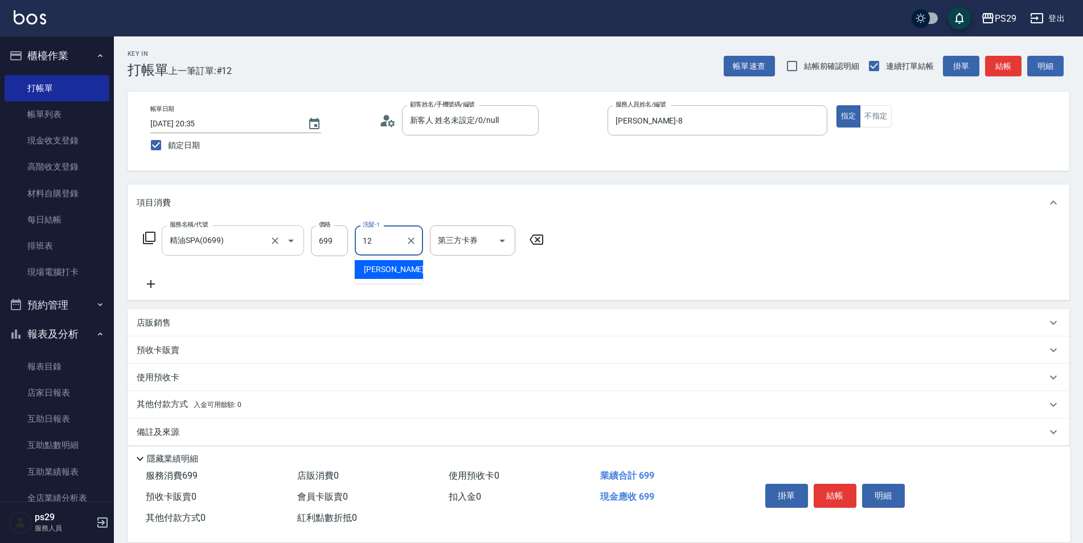
type input "[PERSON_NAME]-12"
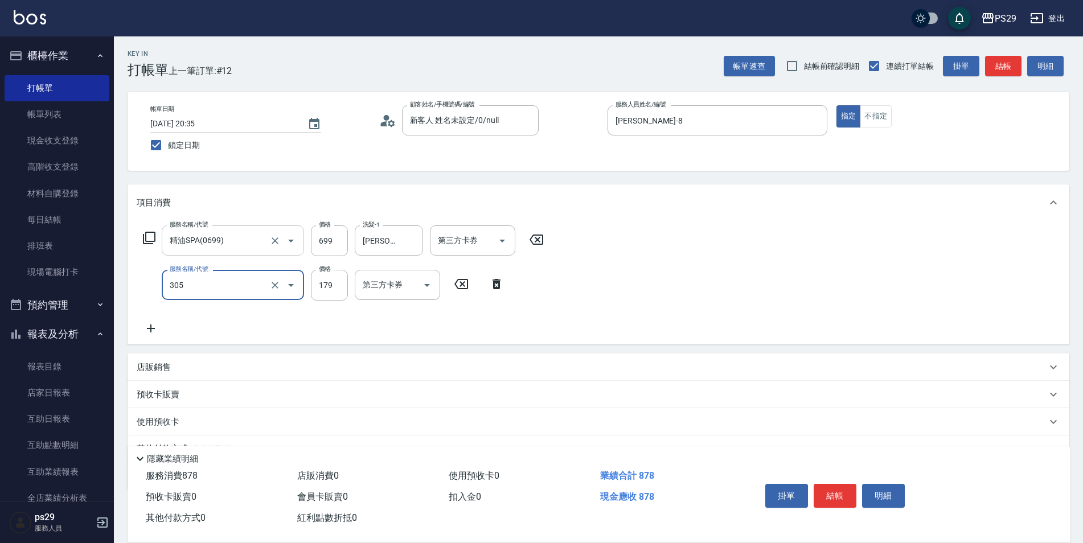
type input "剪髮(305)"
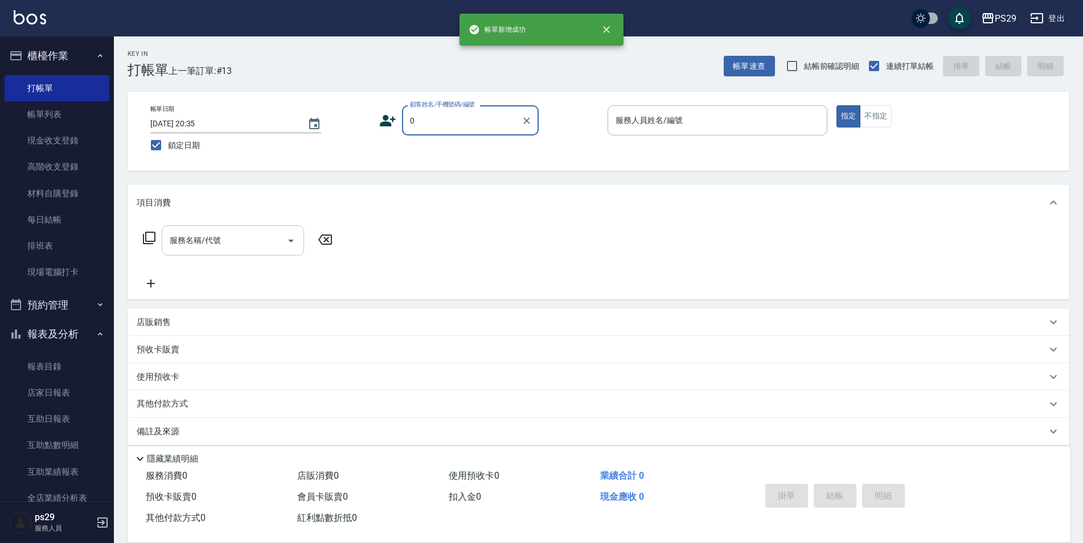
type input "新客人 姓名未設定/0/null"
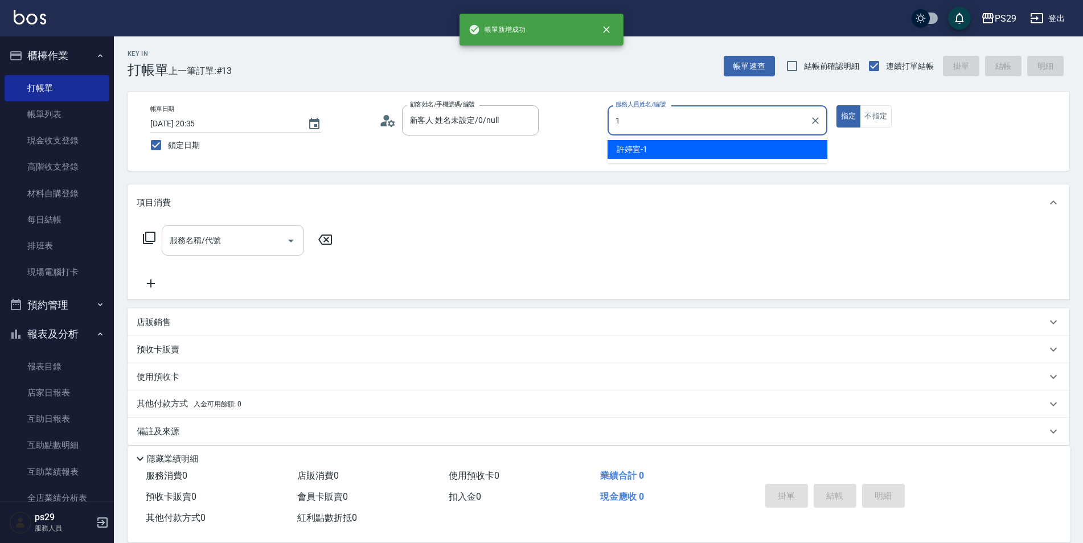
type input "[PERSON_NAME]-1"
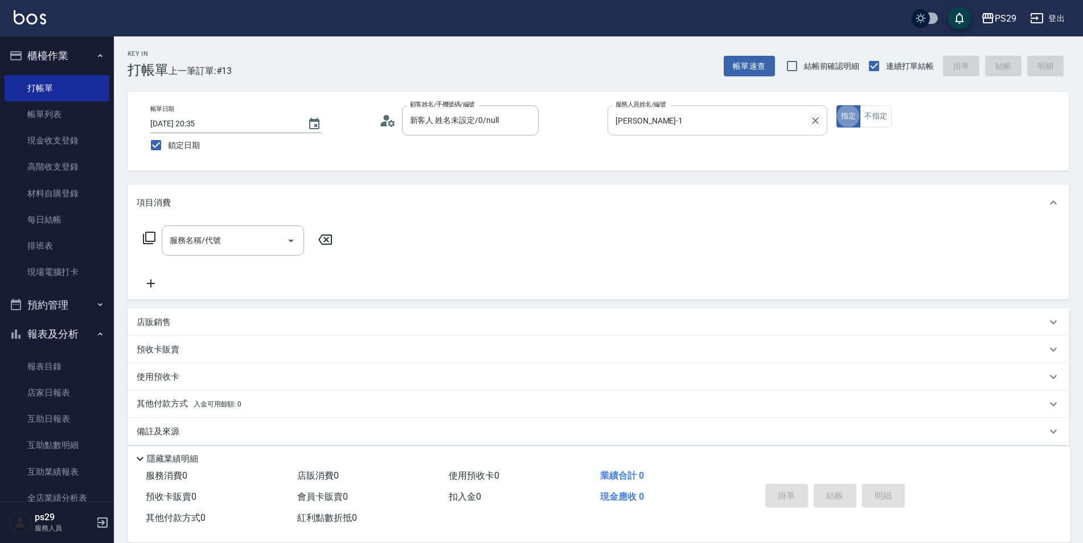
click at [812, 120] on icon "Clear" at bounding box center [815, 120] width 11 height 11
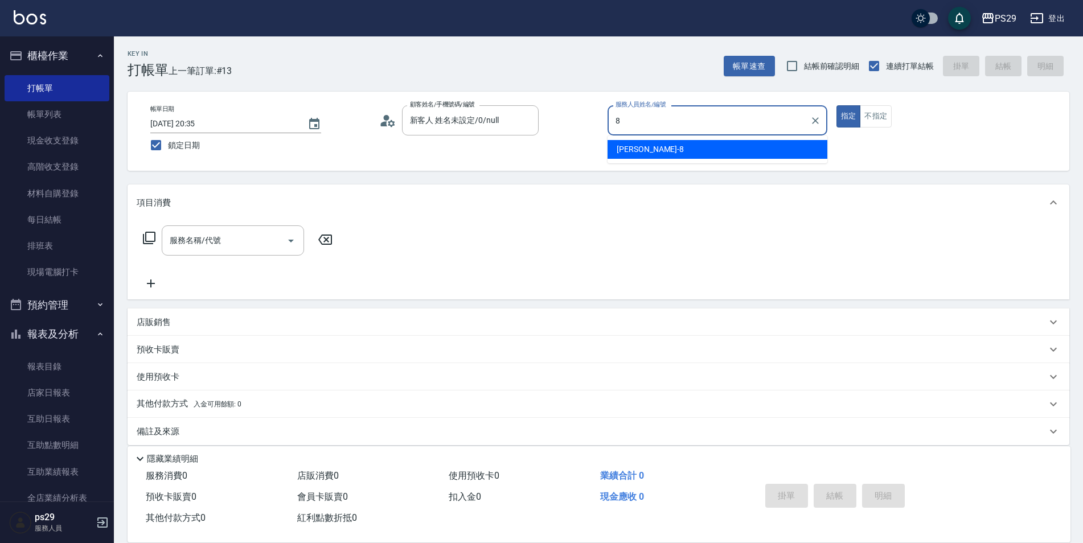
type input "[PERSON_NAME]-8"
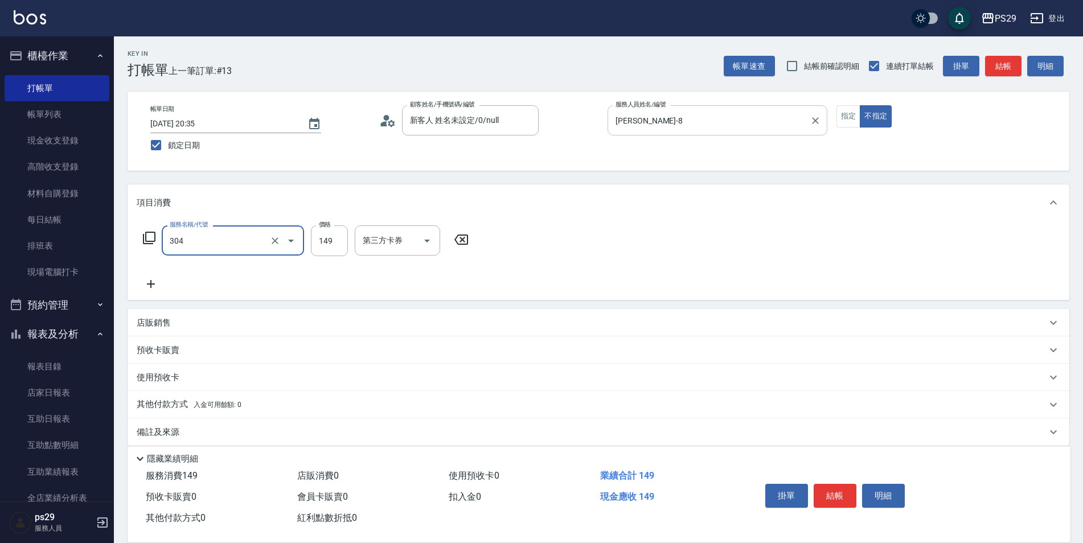
type input "剪髮(304)"
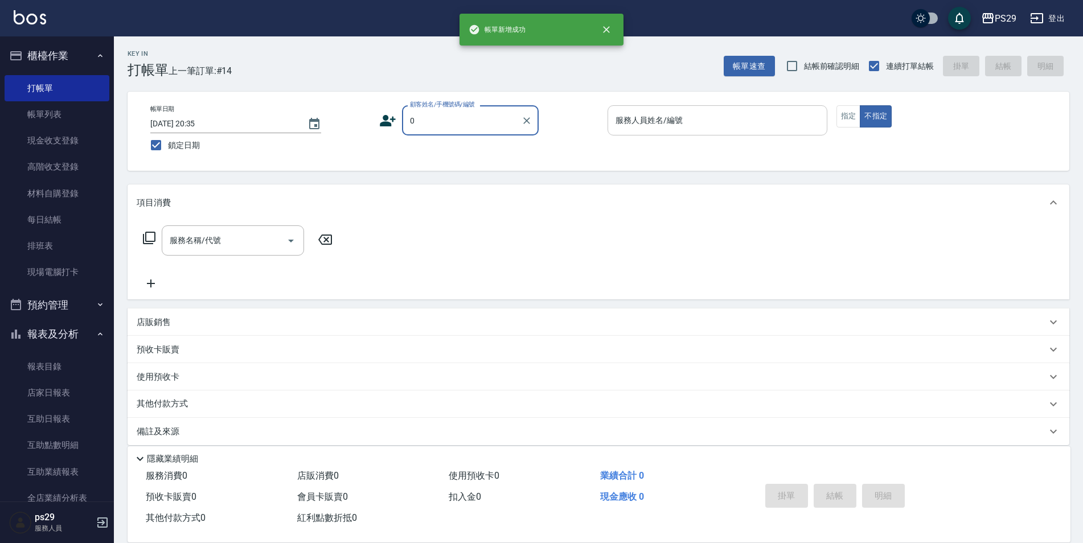
type input "新客人 姓名未設定/0/null"
type input "[PERSON_NAME]-1"
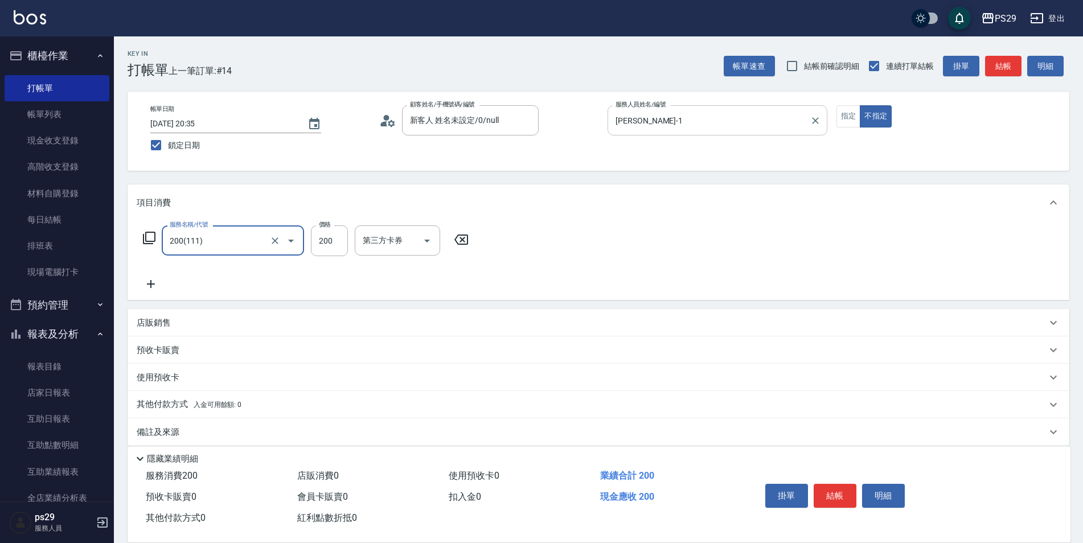
type input "200(111)"
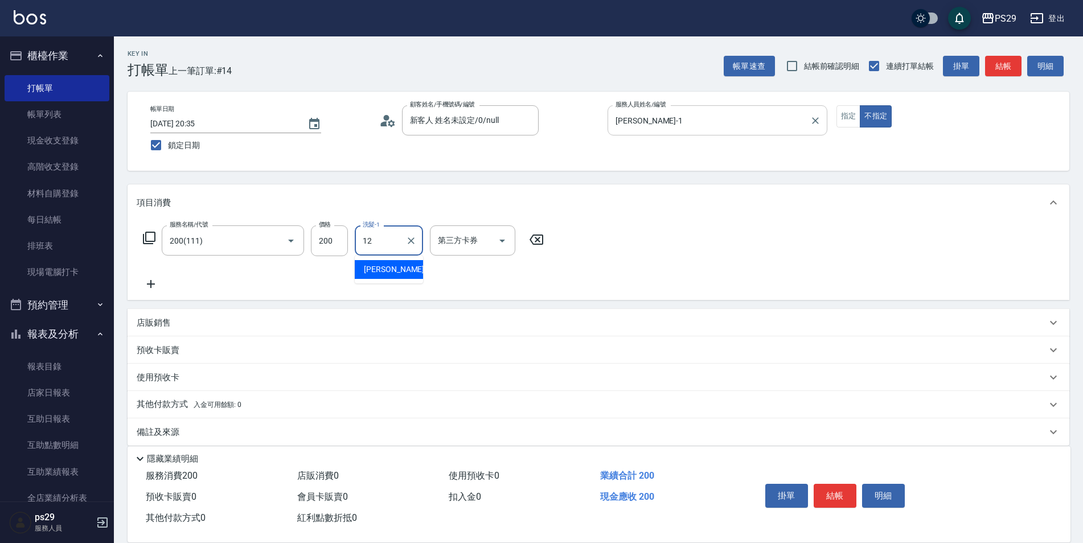
type input "[PERSON_NAME]-12"
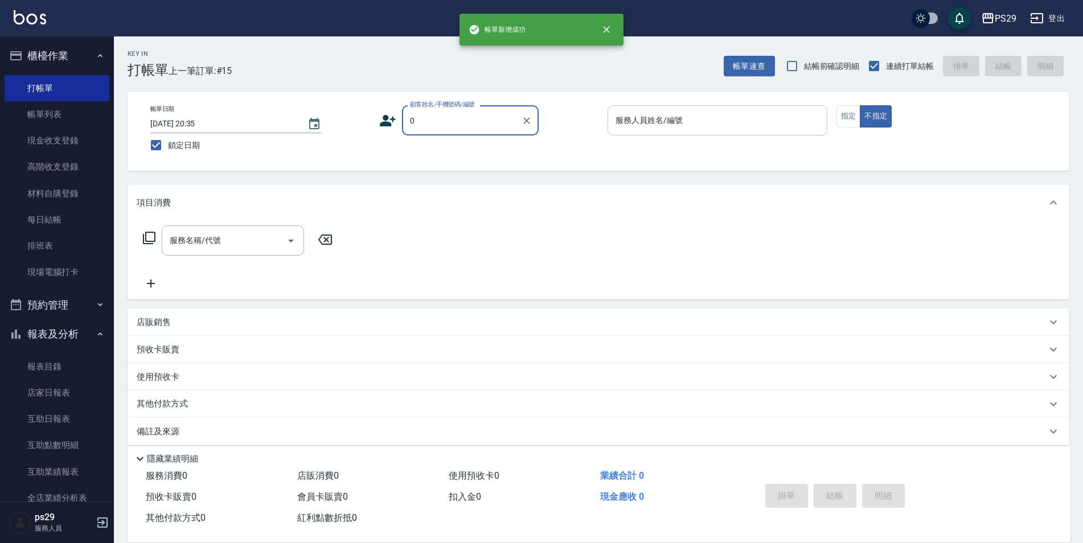
type input "新客人 姓名未設定/0/null"
type input "[PERSON_NAME]-1"
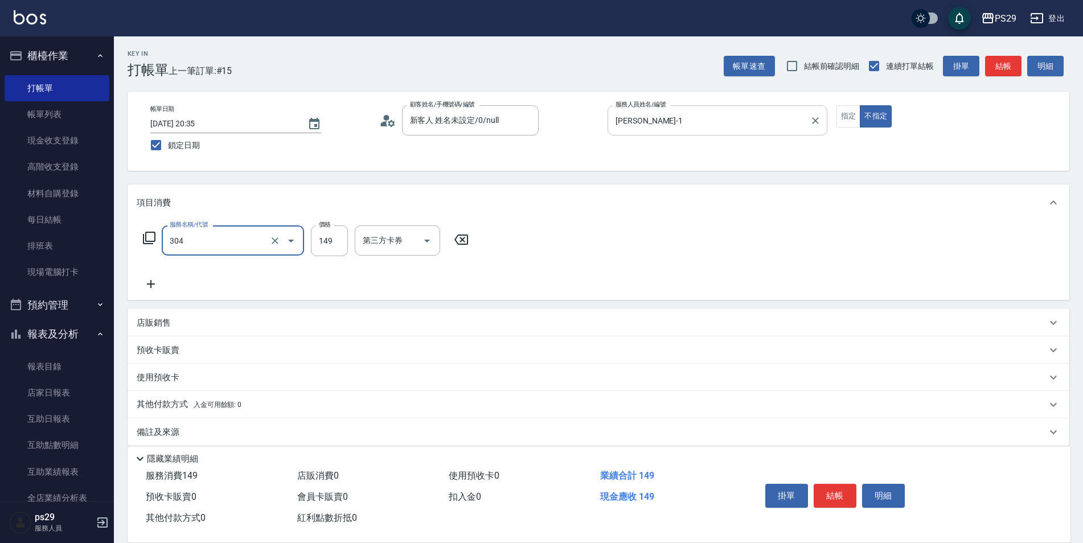
type input "剪髮(304)"
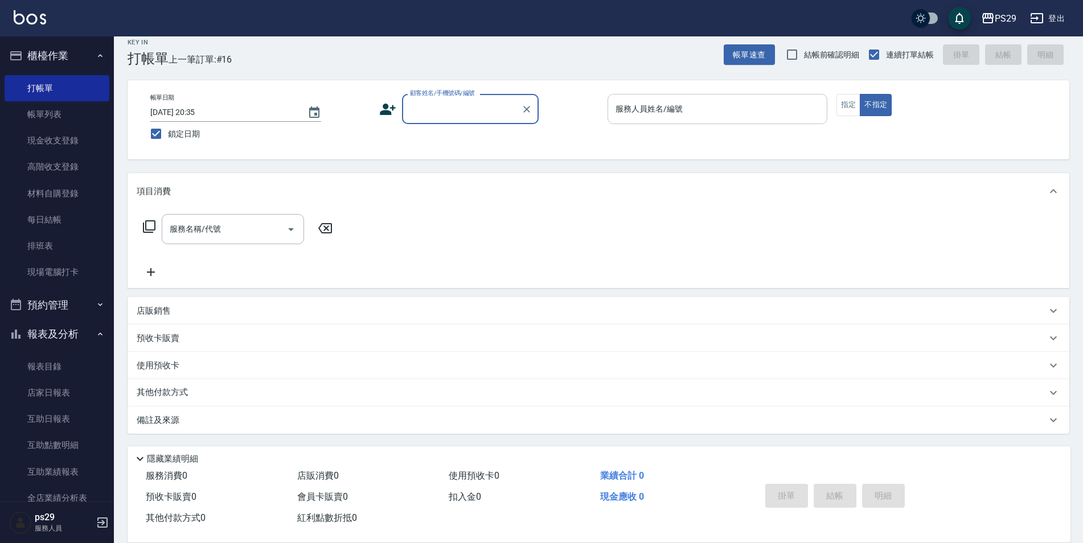
scroll to position [166, 0]
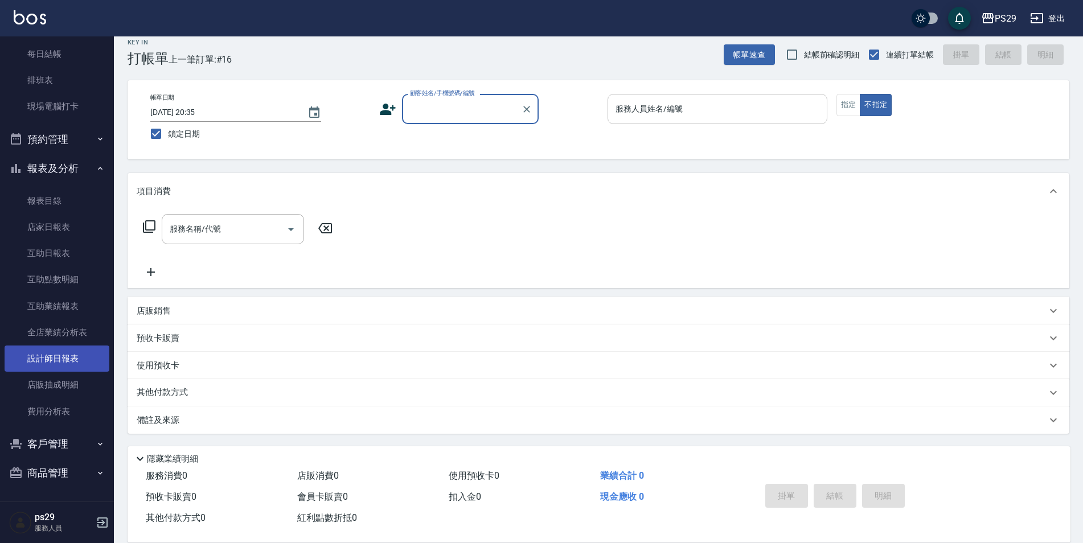
click at [91, 349] on link "設計師日報表" at bounding box center [57, 359] width 105 height 26
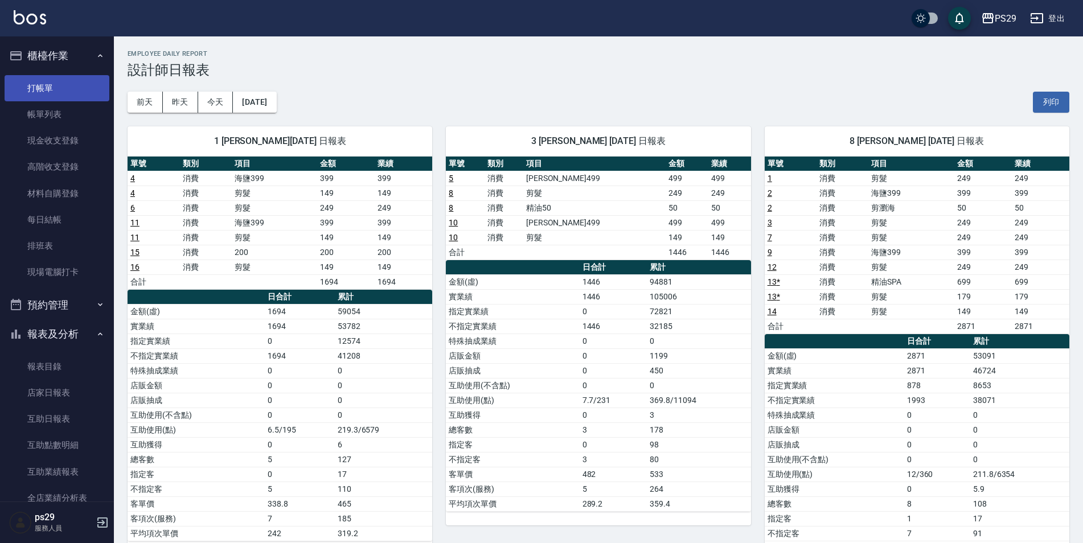
click at [46, 81] on link "打帳單" at bounding box center [57, 88] width 105 height 26
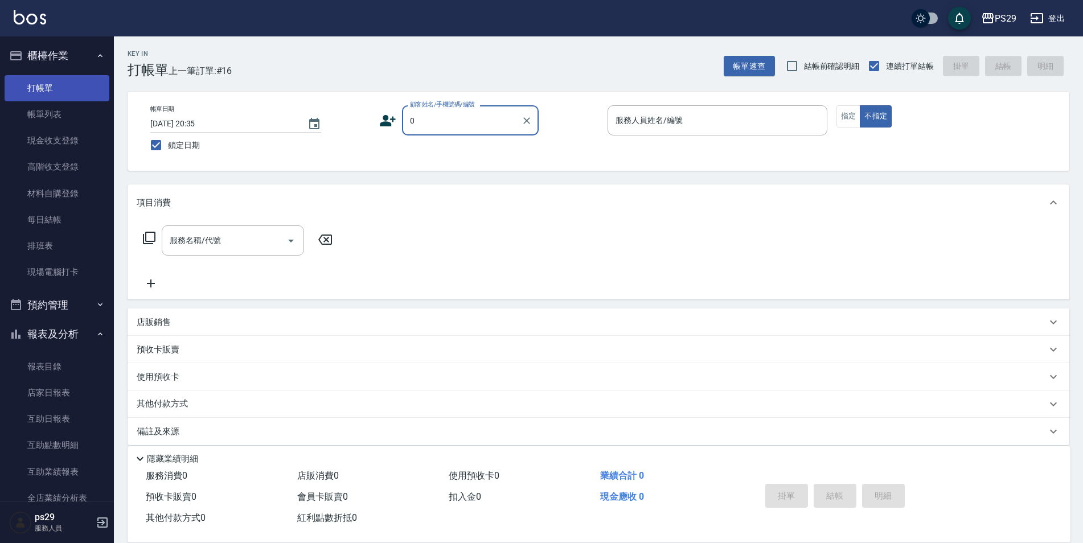
type input "新客人 姓名未設定/0/null"
click at [860, 105] on button "不指定" at bounding box center [876, 116] width 32 height 22
type button "false"
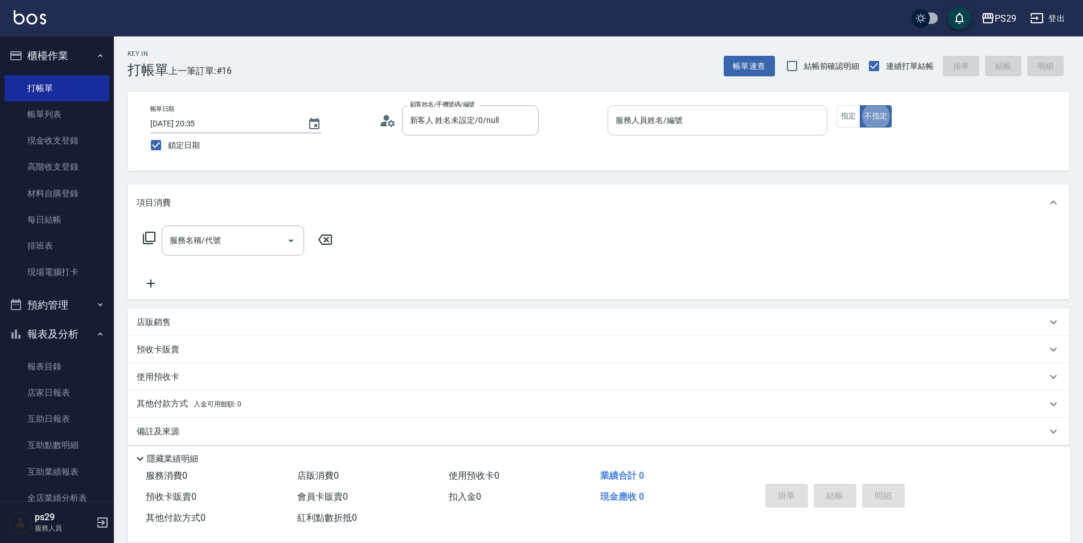
click at [658, 122] on input "服務人員姓名/編號" at bounding box center [718, 120] width 210 height 20
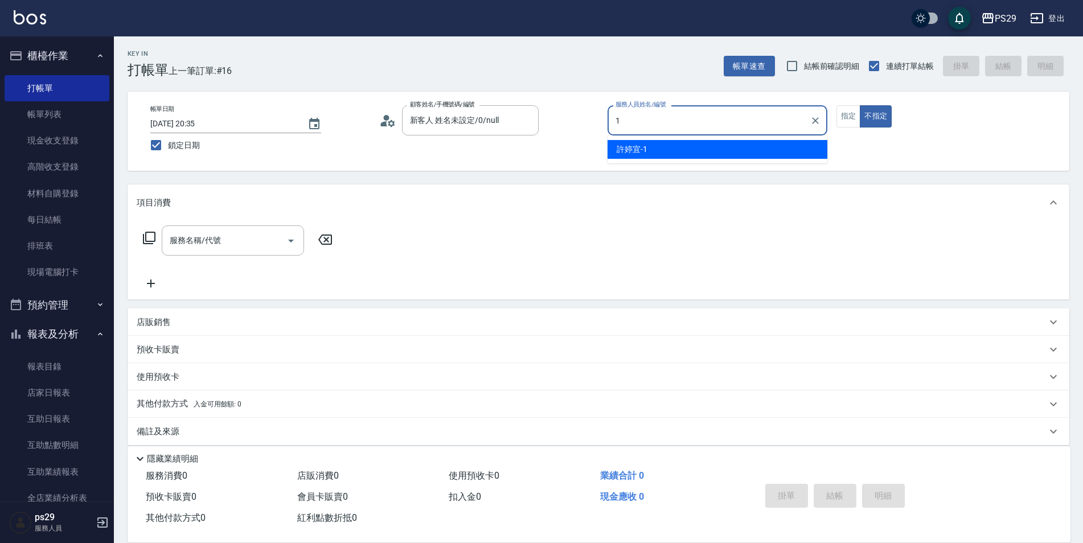
type input "[PERSON_NAME]-1"
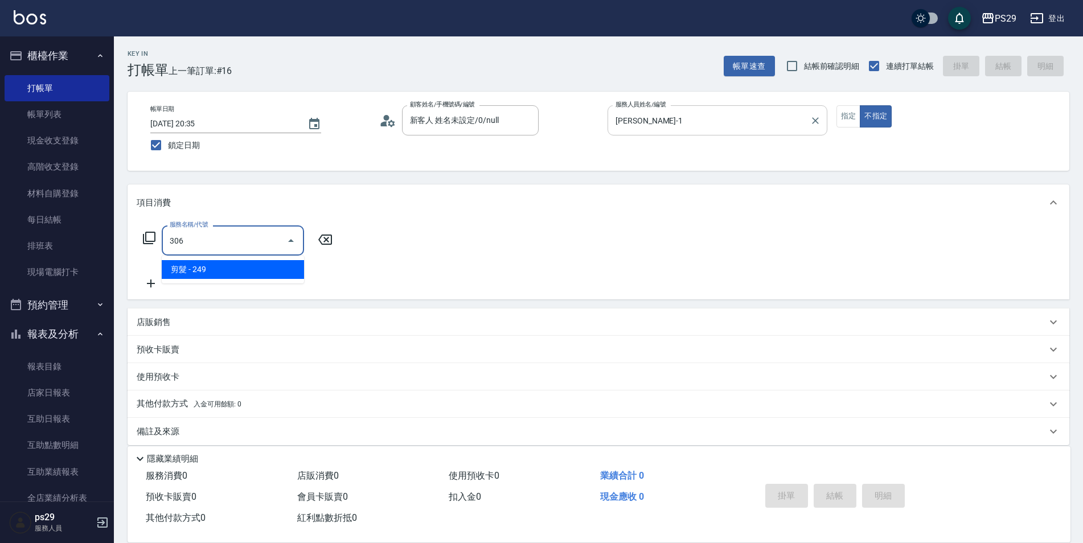
type input "剪髮(306)"
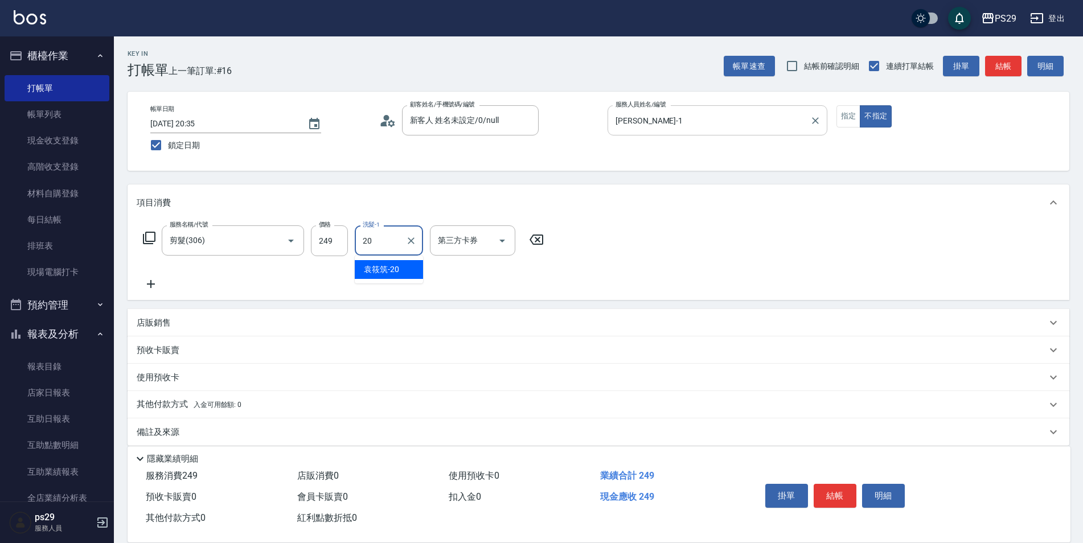
type input "[PERSON_NAME]-20"
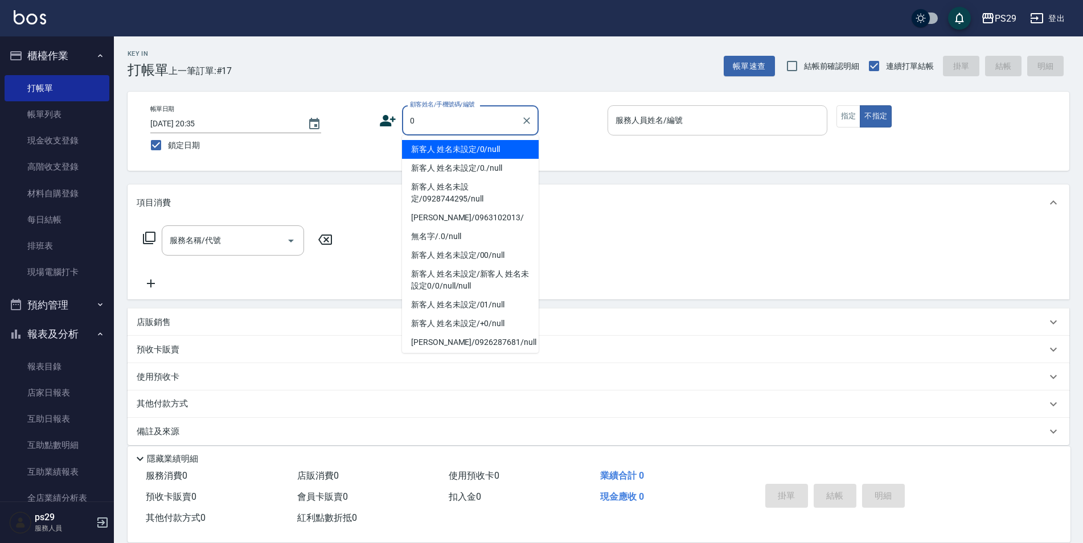
type input "新客人 姓名未設定/0/null"
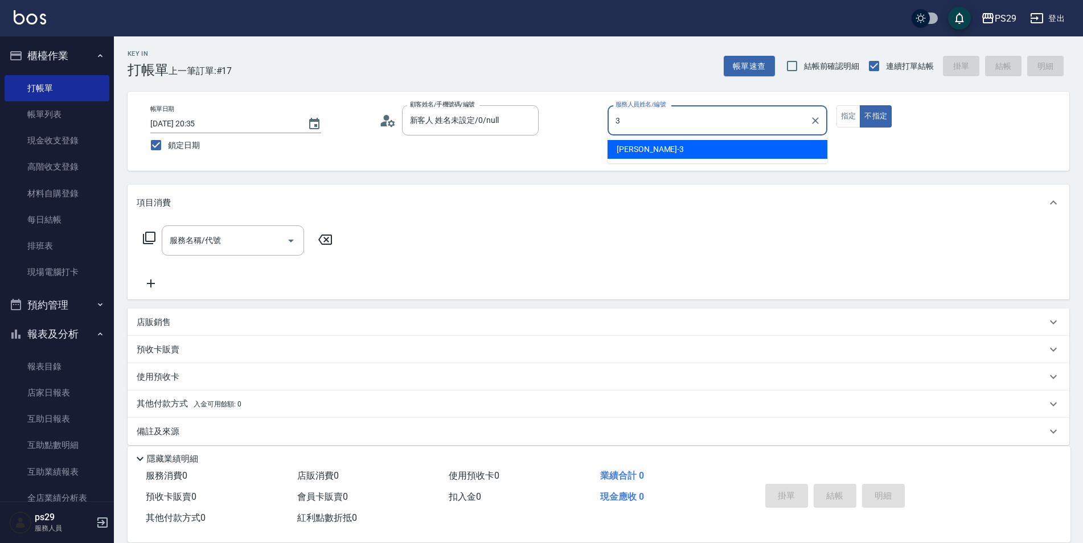
type input "[PERSON_NAME]-3"
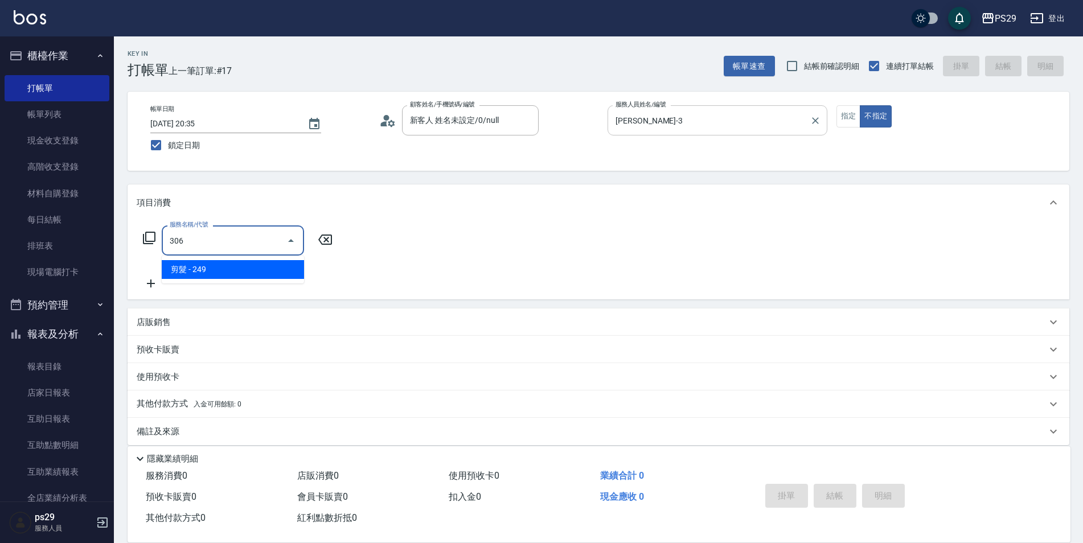
type input "剪髮(306)"
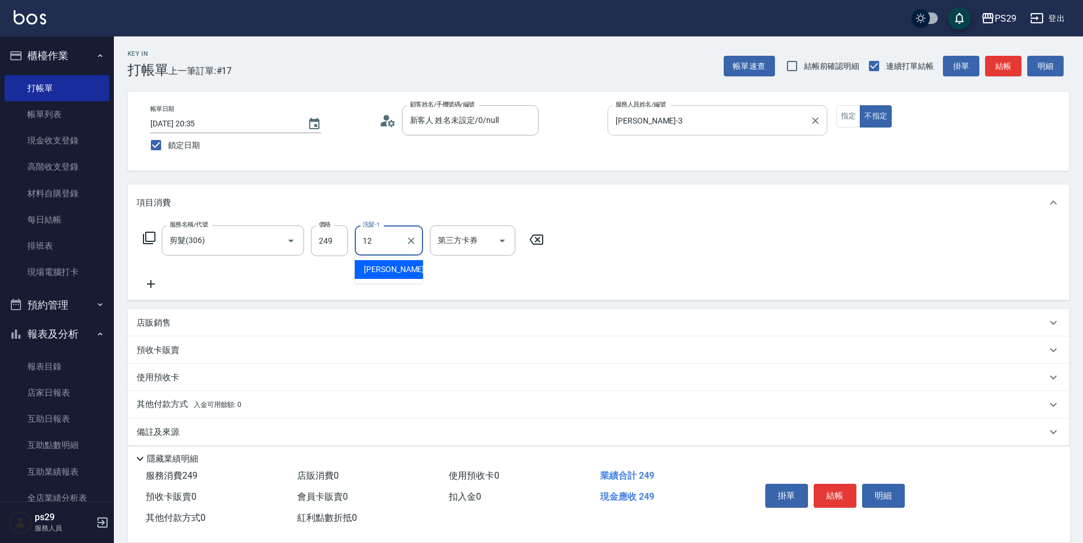
type input "[PERSON_NAME]-12"
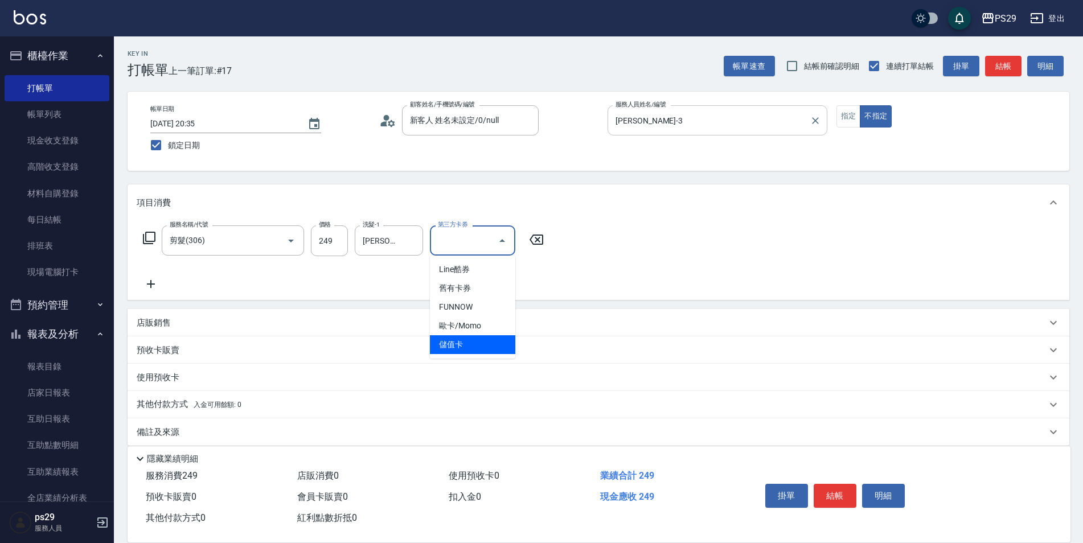
type input "儲值卡"
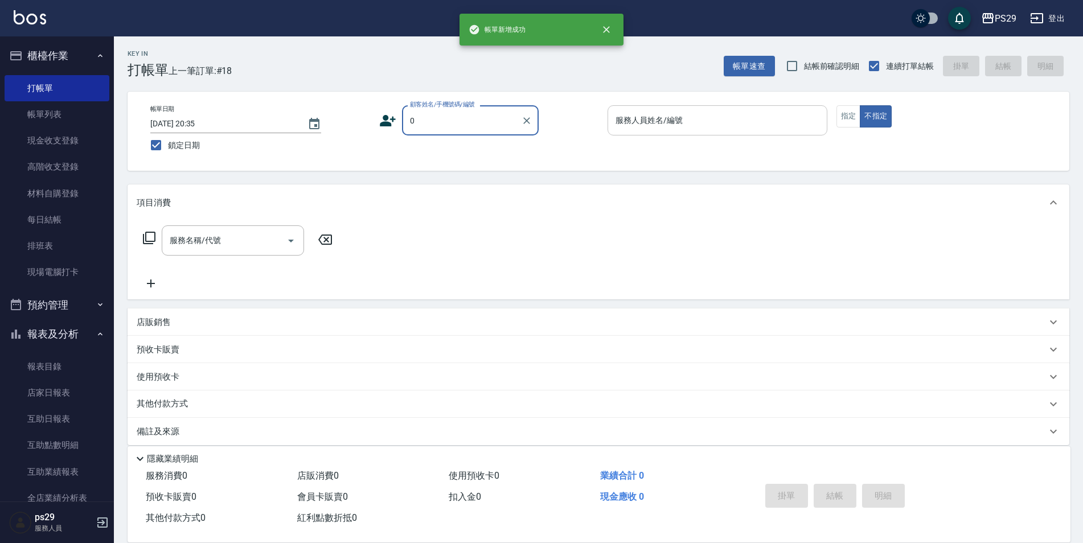
type input "新客人 姓名未設定/0/null"
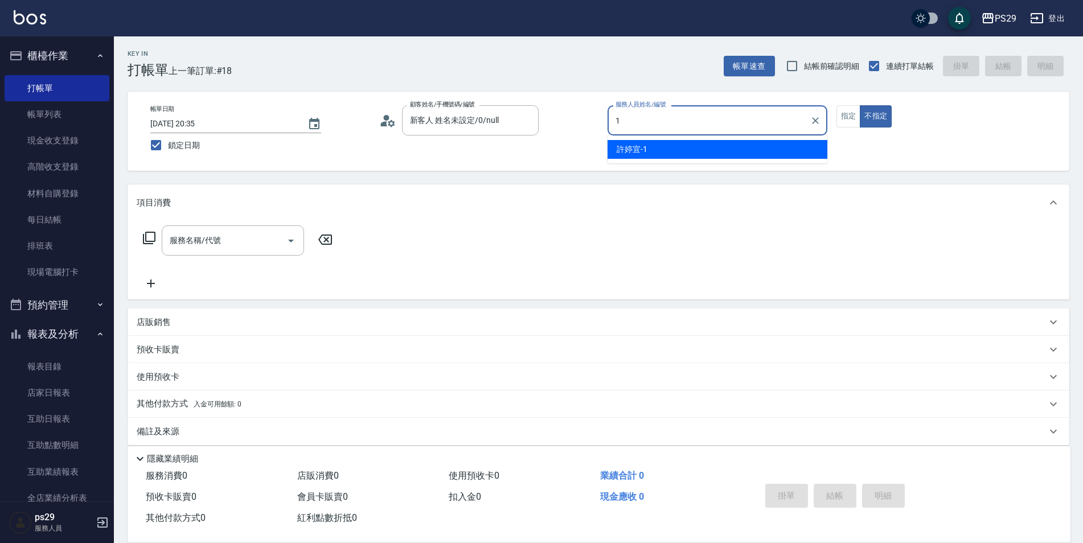
type input "[PERSON_NAME]-1"
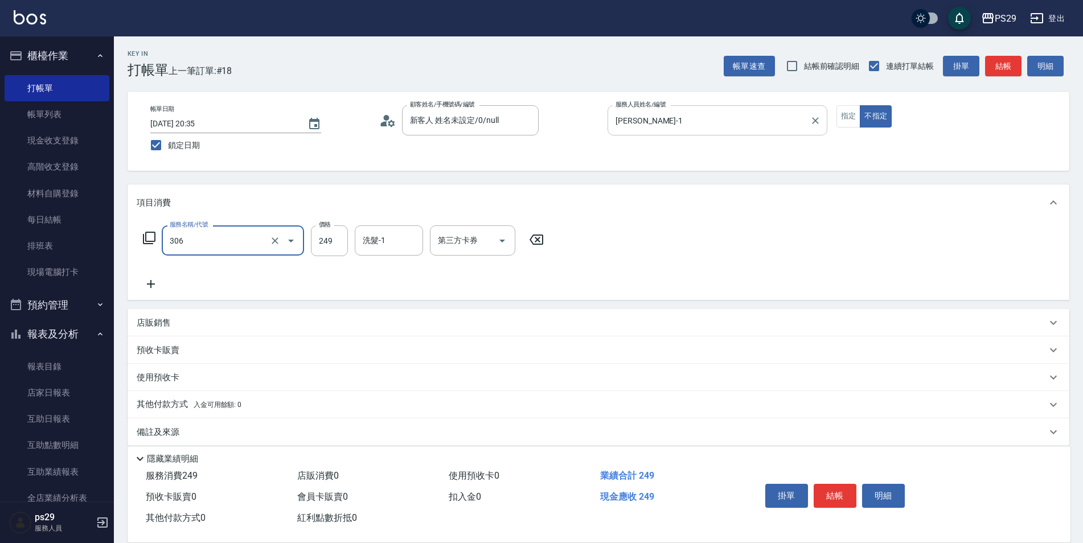
type input "剪髮(306)"
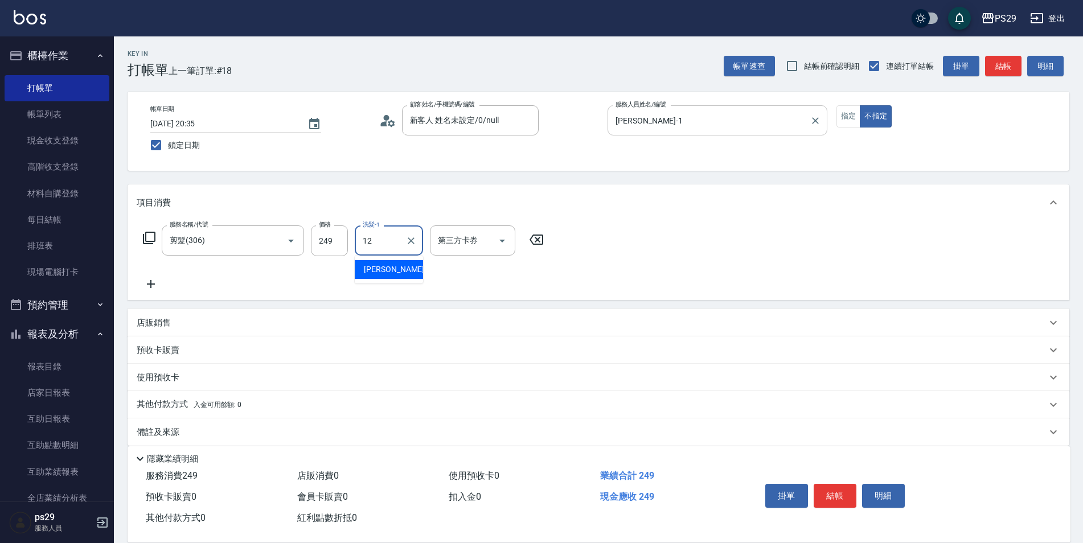
type input "[PERSON_NAME]-12"
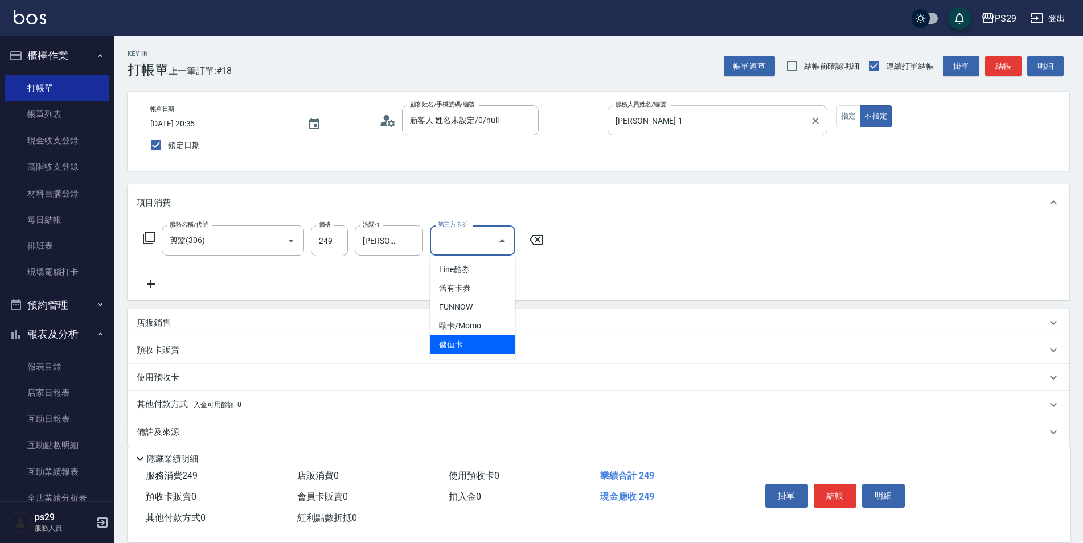
type input "儲值卡"
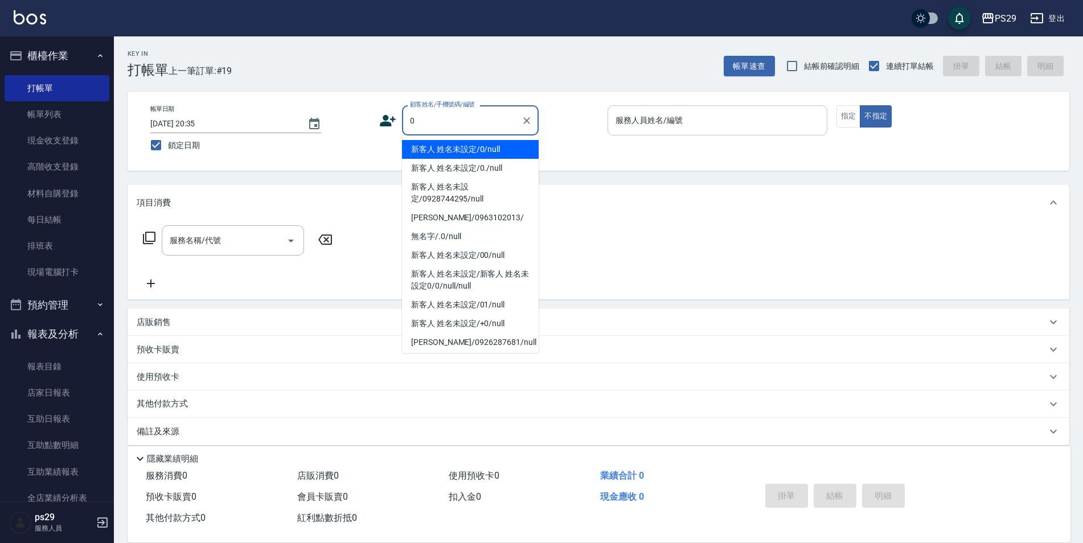
type input "新客人 姓名未設定/0/null"
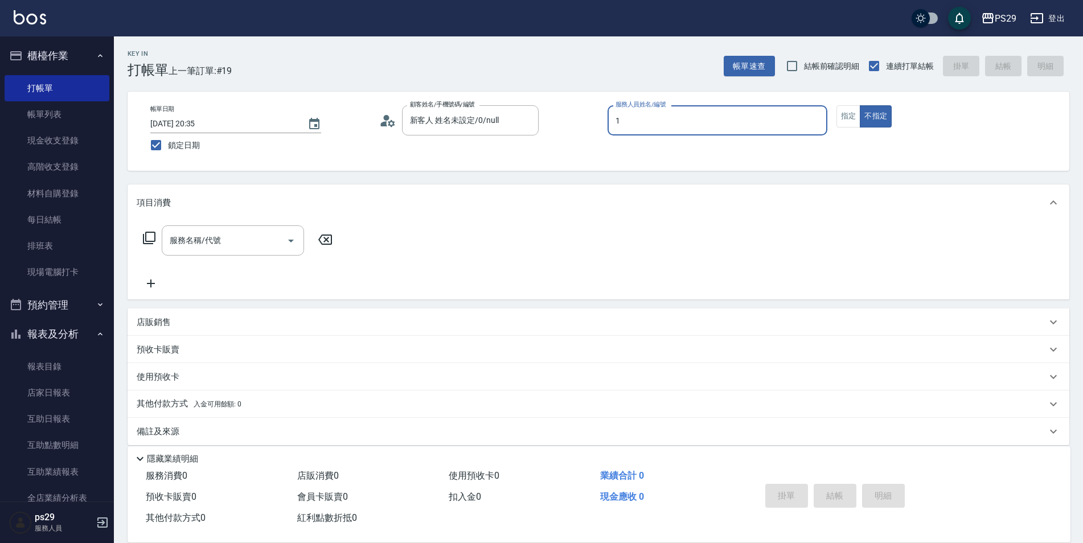
type input "[PERSON_NAME]-1"
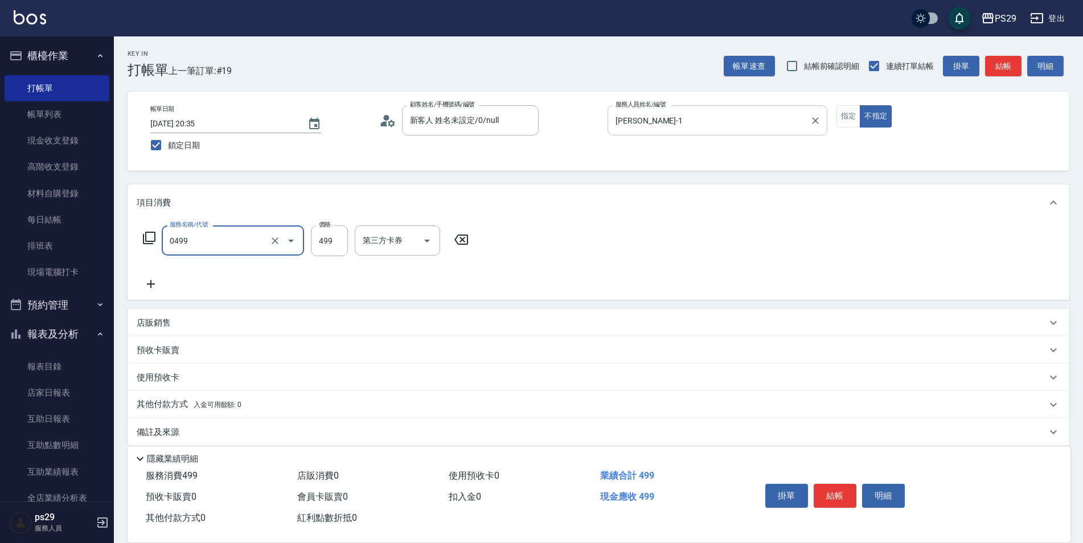
type input "[PERSON_NAME]499(0499)"
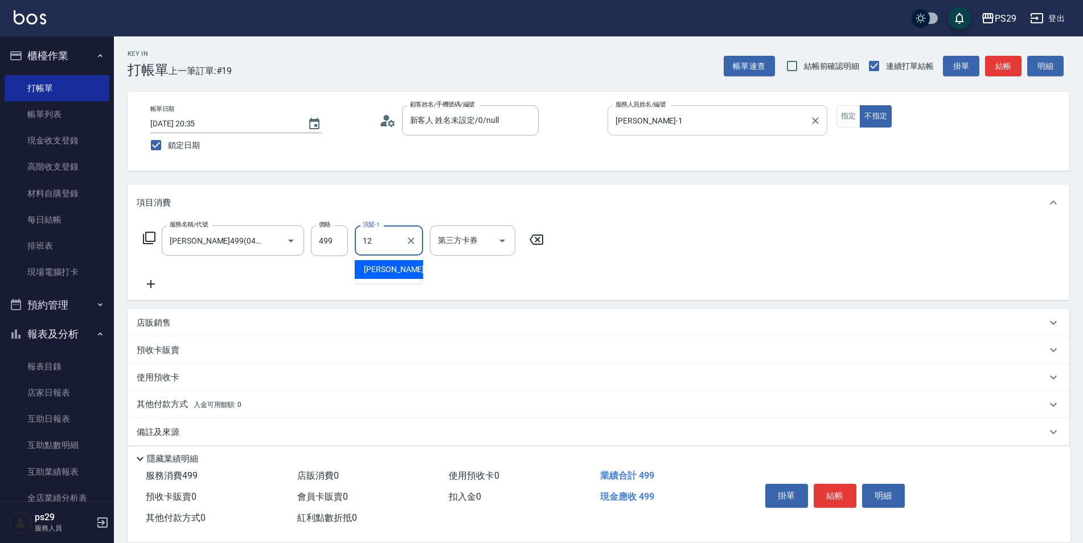
type input "[PERSON_NAME]-12"
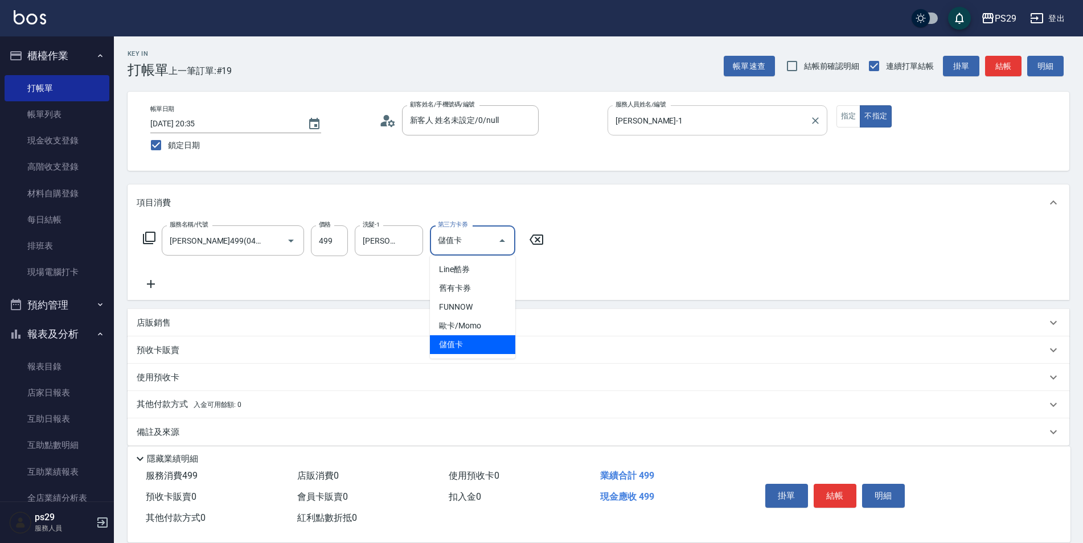
type input "儲值卡"
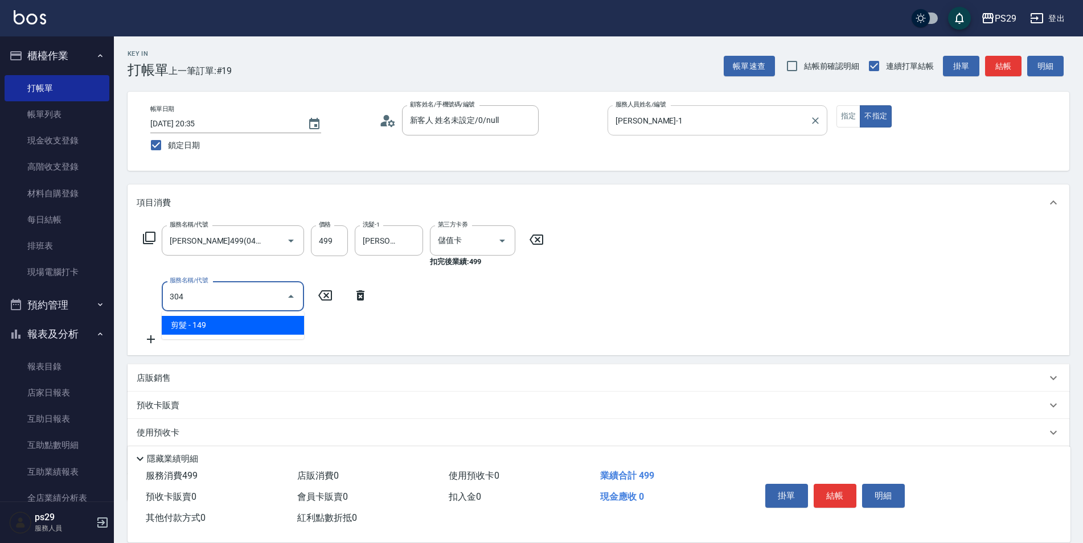
type input "剪髮(304)"
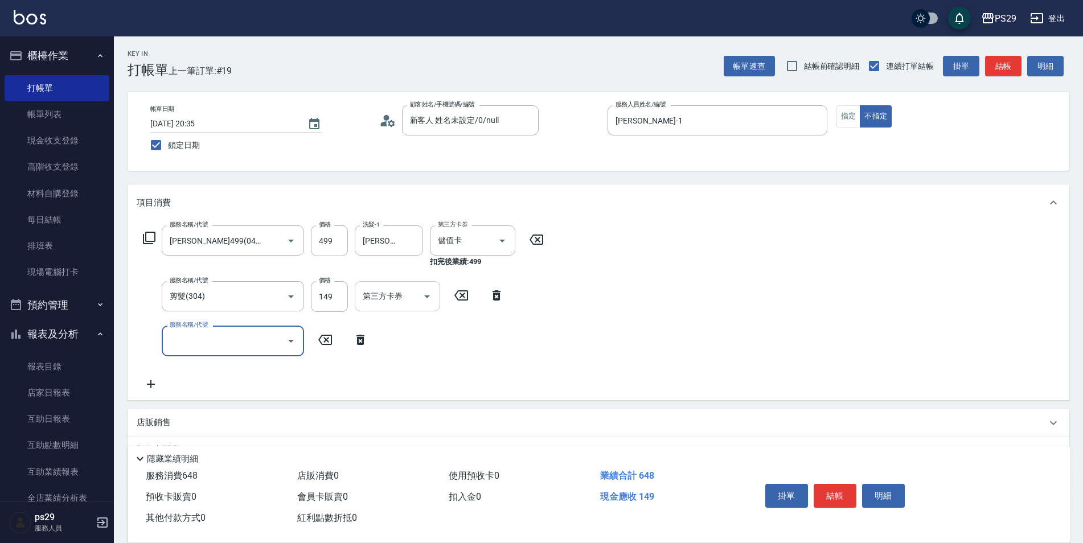
click at [396, 293] on input "第三方卡券" at bounding box center [389, 296] width 58 height 20
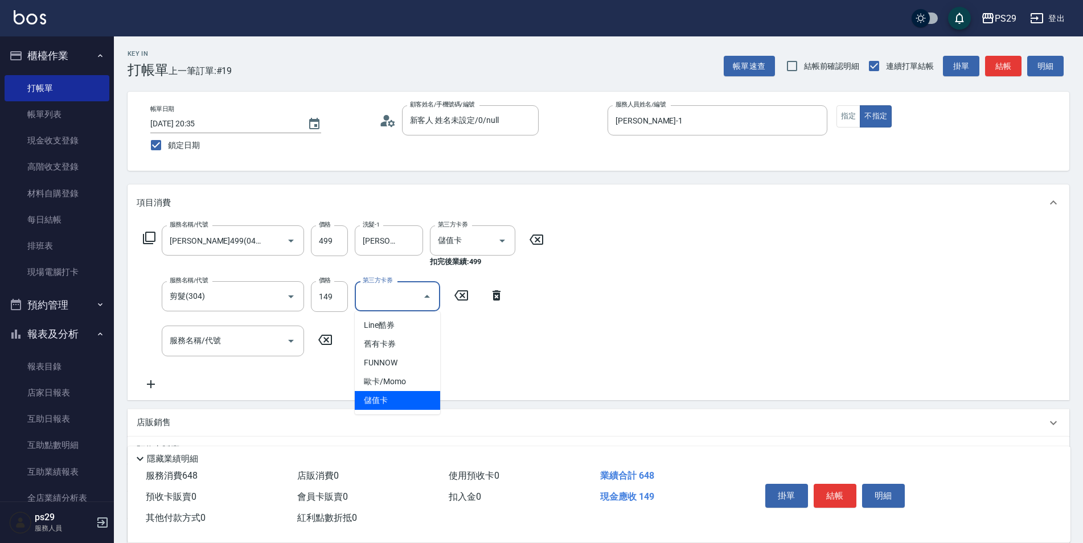
click at [378, 395] on span "儲值卡" at bounding box center [397, 400] width 85 height 19
type input "儲值卡"
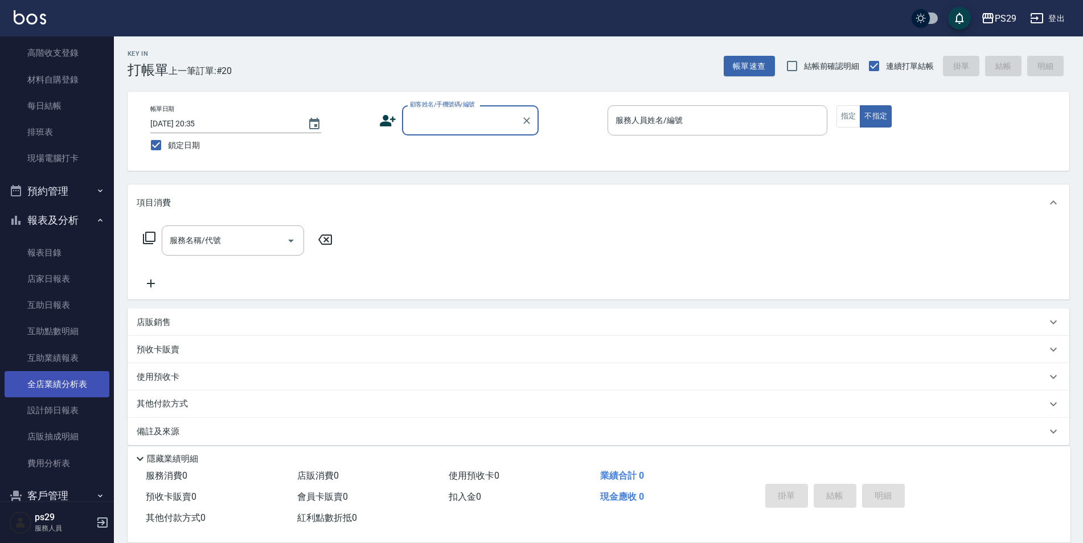
scroll to position [11, 0]
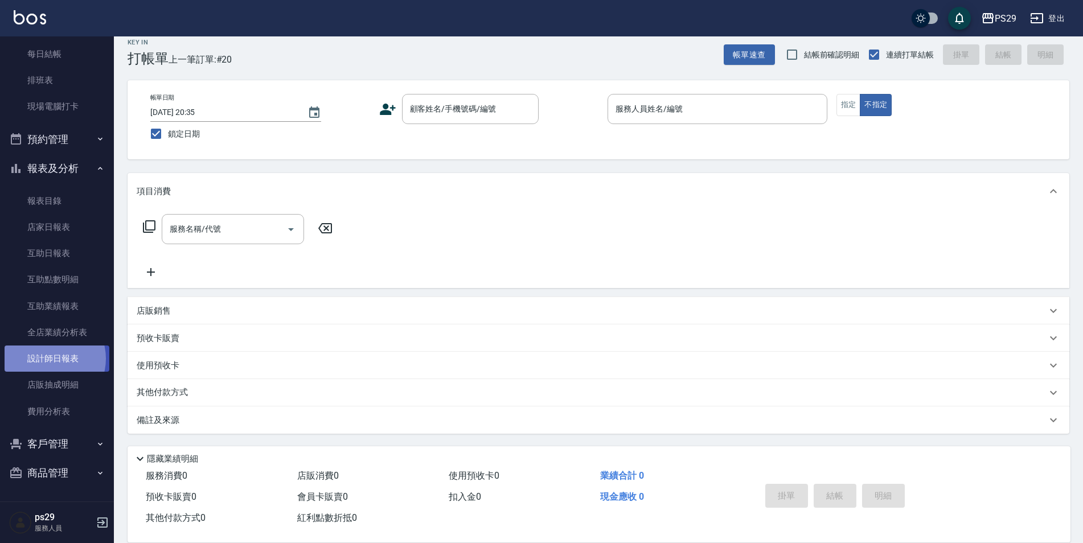
click at [48, 359] on link "設計師日報表" at bounding box center [57, 359] width 105 height 26
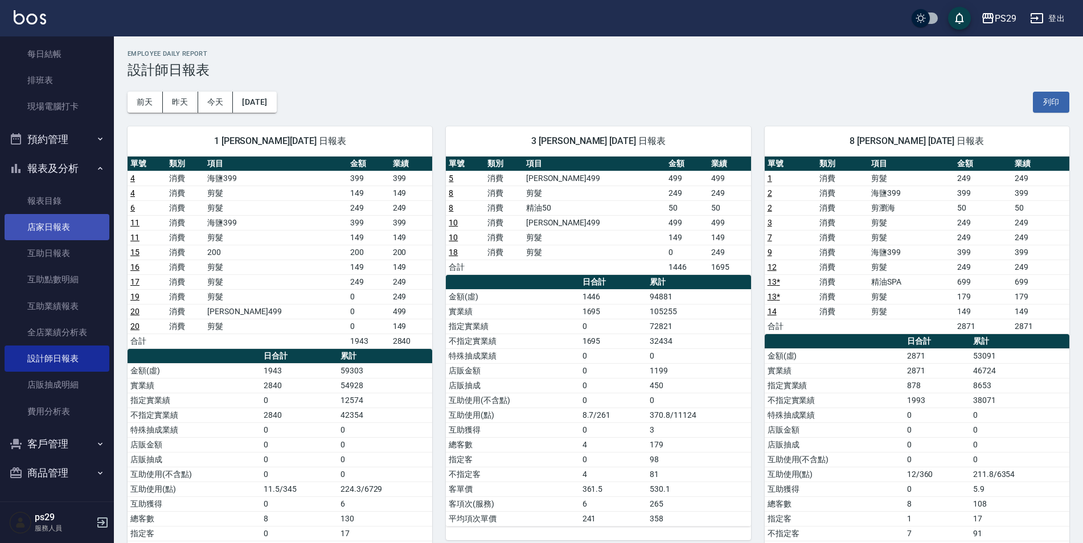
scroll to position [85, 0]
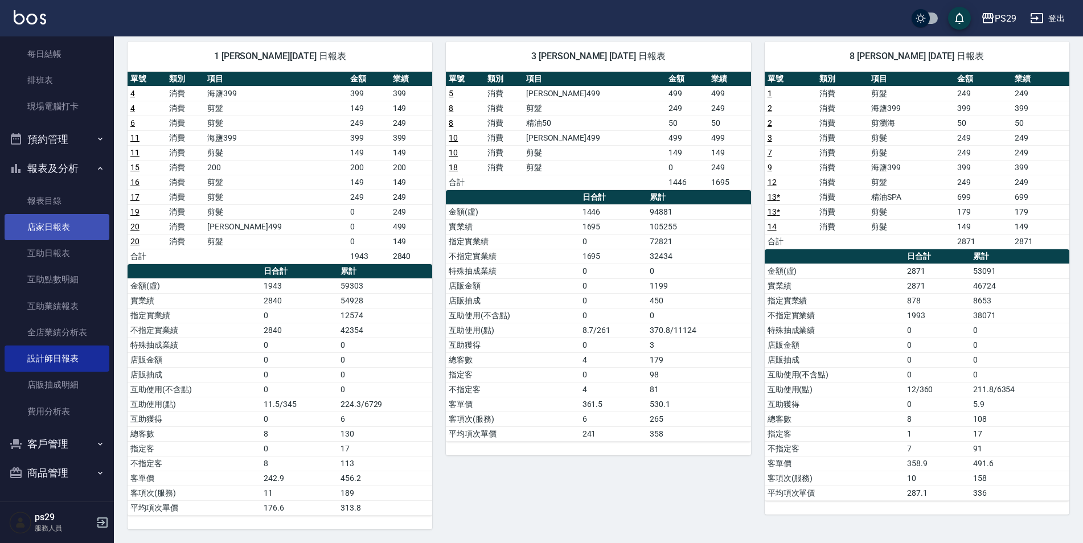
click at [44, 221] on link "店家日報表" at bounding box center [57, 227] width 105 height 26
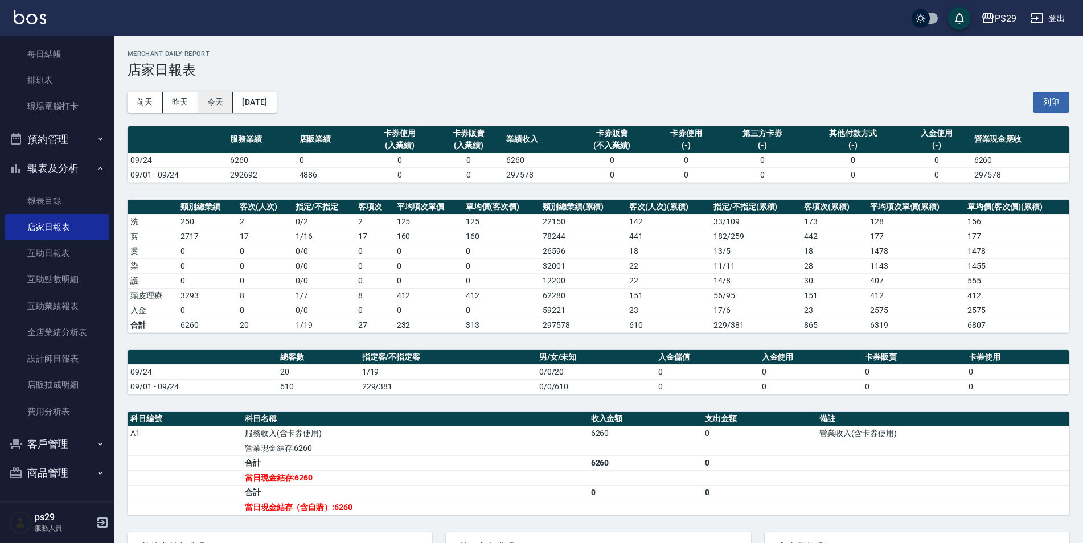
click at [211, 97] on button "今天" at bounding box center [215, 102] width 35 height 21
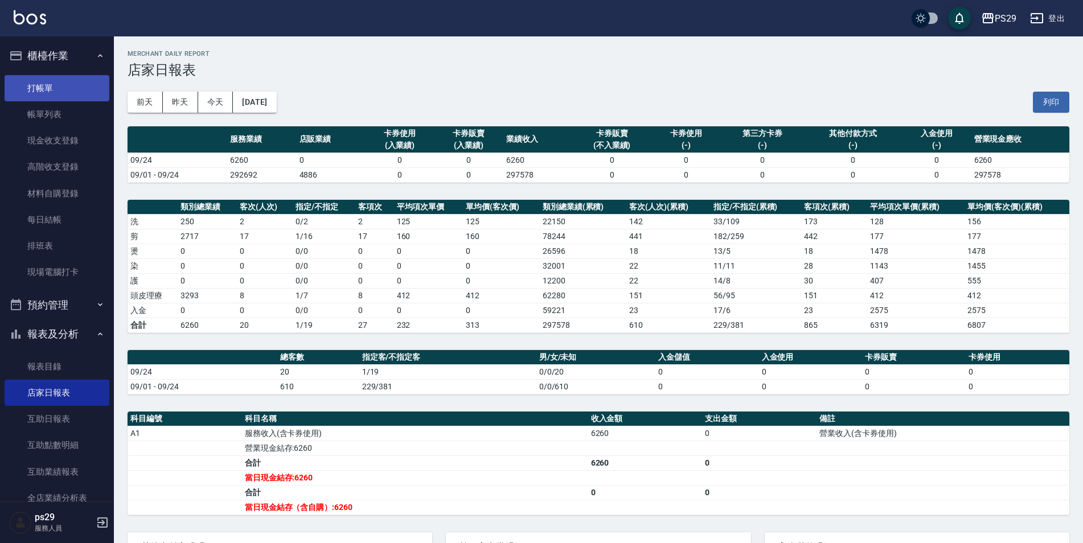
click at [31, 87] on link "打帳單" at bounding box center [57, 88] width 105 height 26
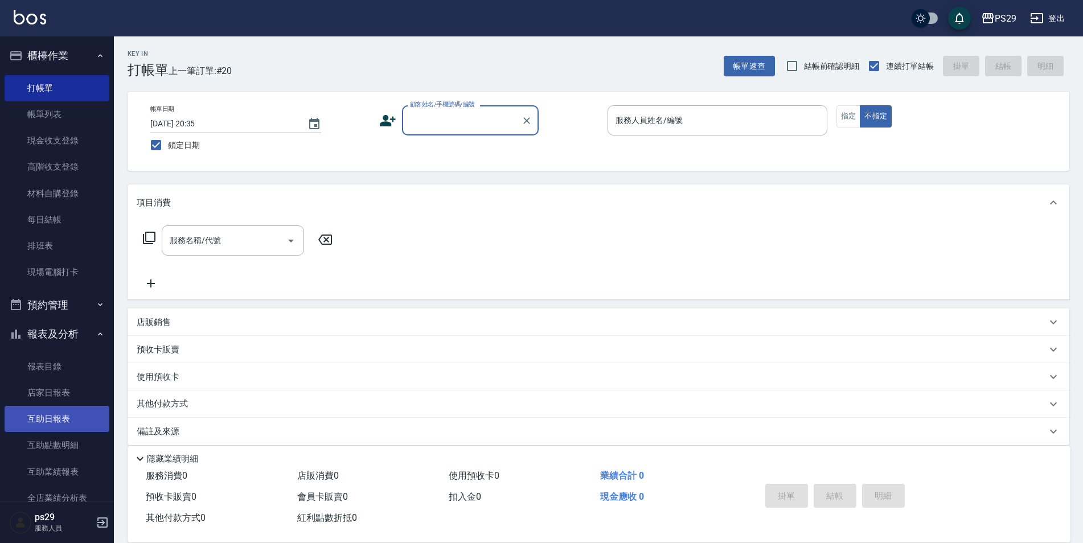
scroll to position [166, 0]
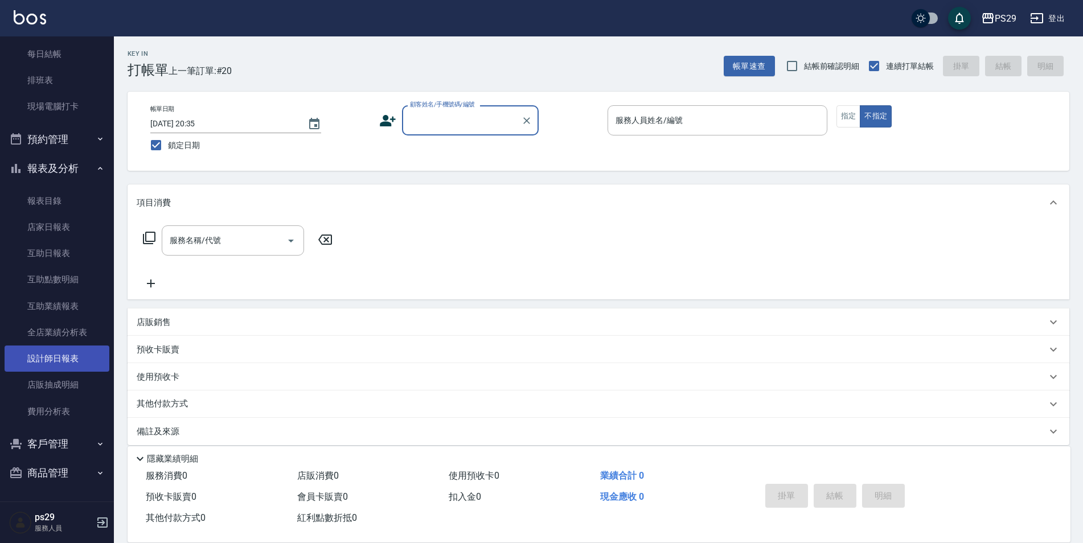
click at [52, 358] on link "設計師日報表" at bounding box center [57, 359] width 105 height 26
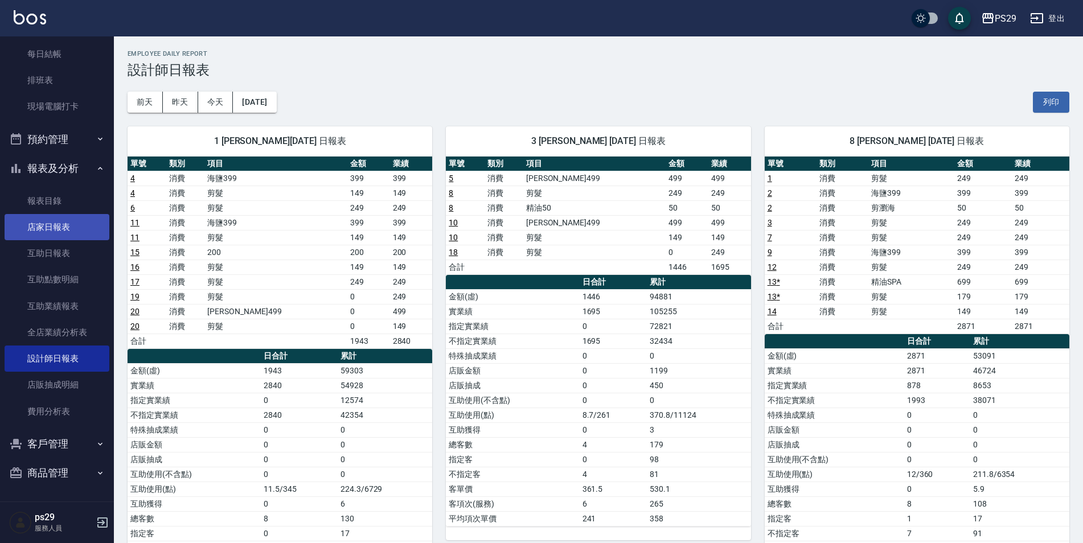
click at [52, 223] on link "店家日報表" at bounding box center [57, 227] width 105 height 26
